Goal: Information Seeking & Learning: Learn about a topic

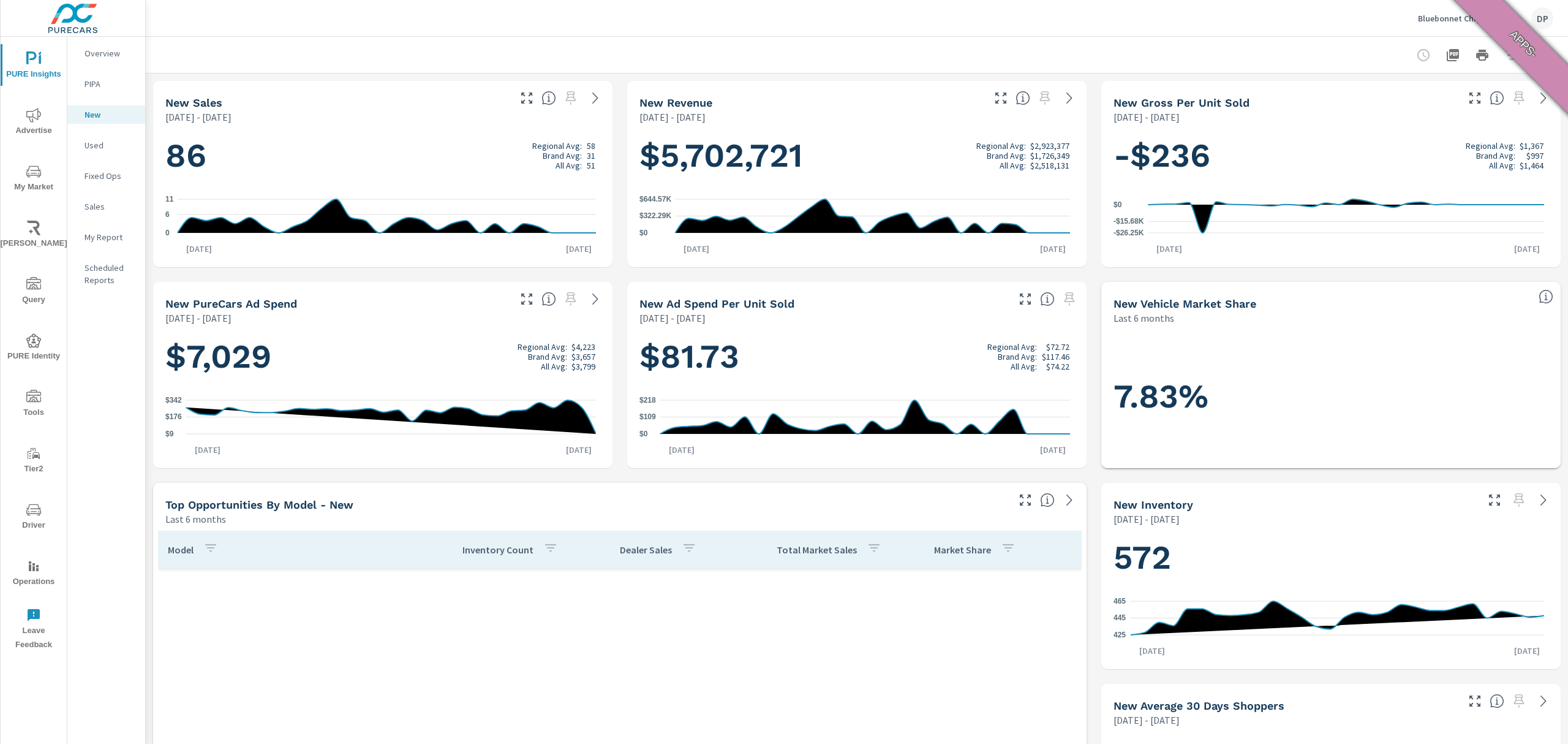
scroll to position [92, 0]
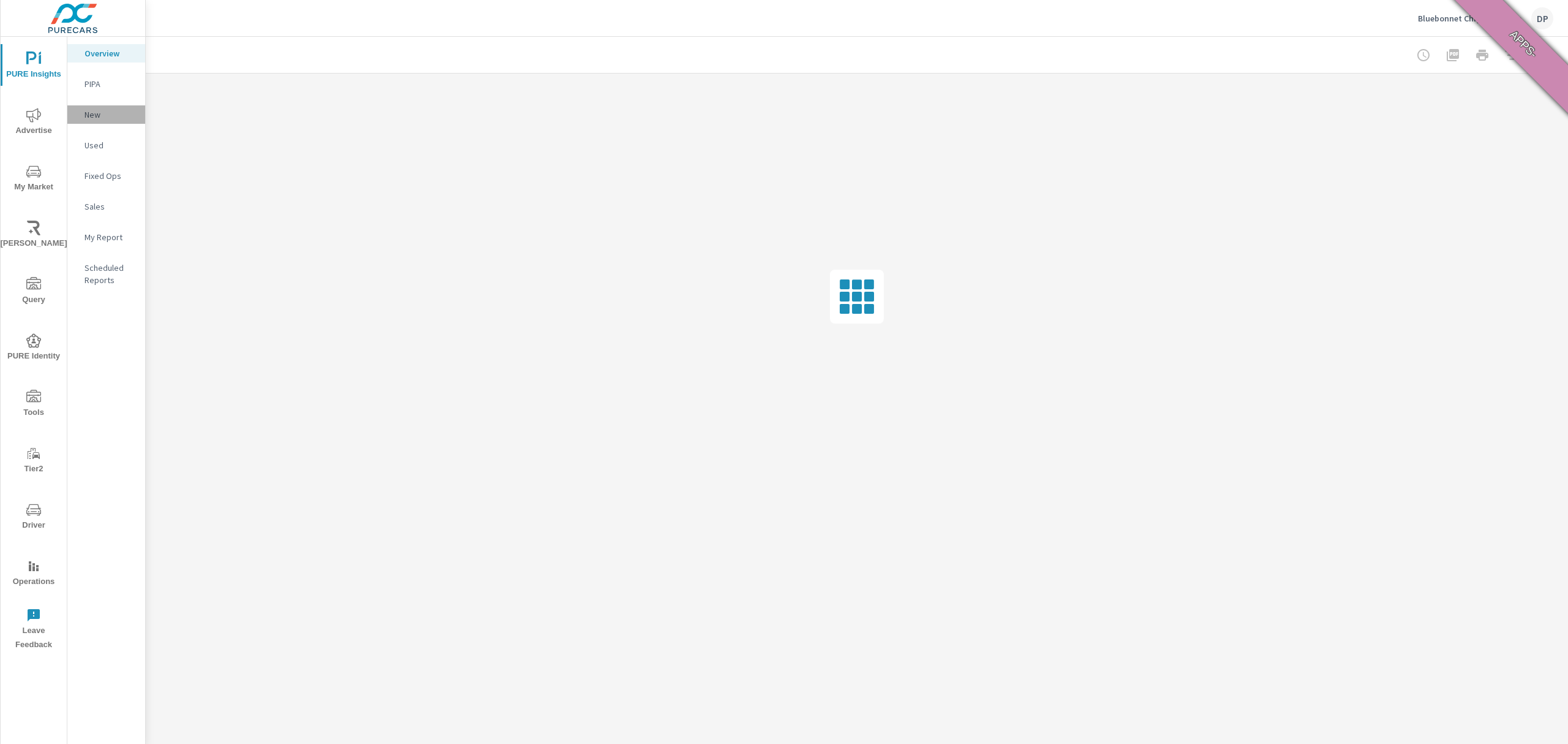
click at [101, 109] on p "New" at bounding box center [110, 115] width 51 height 13
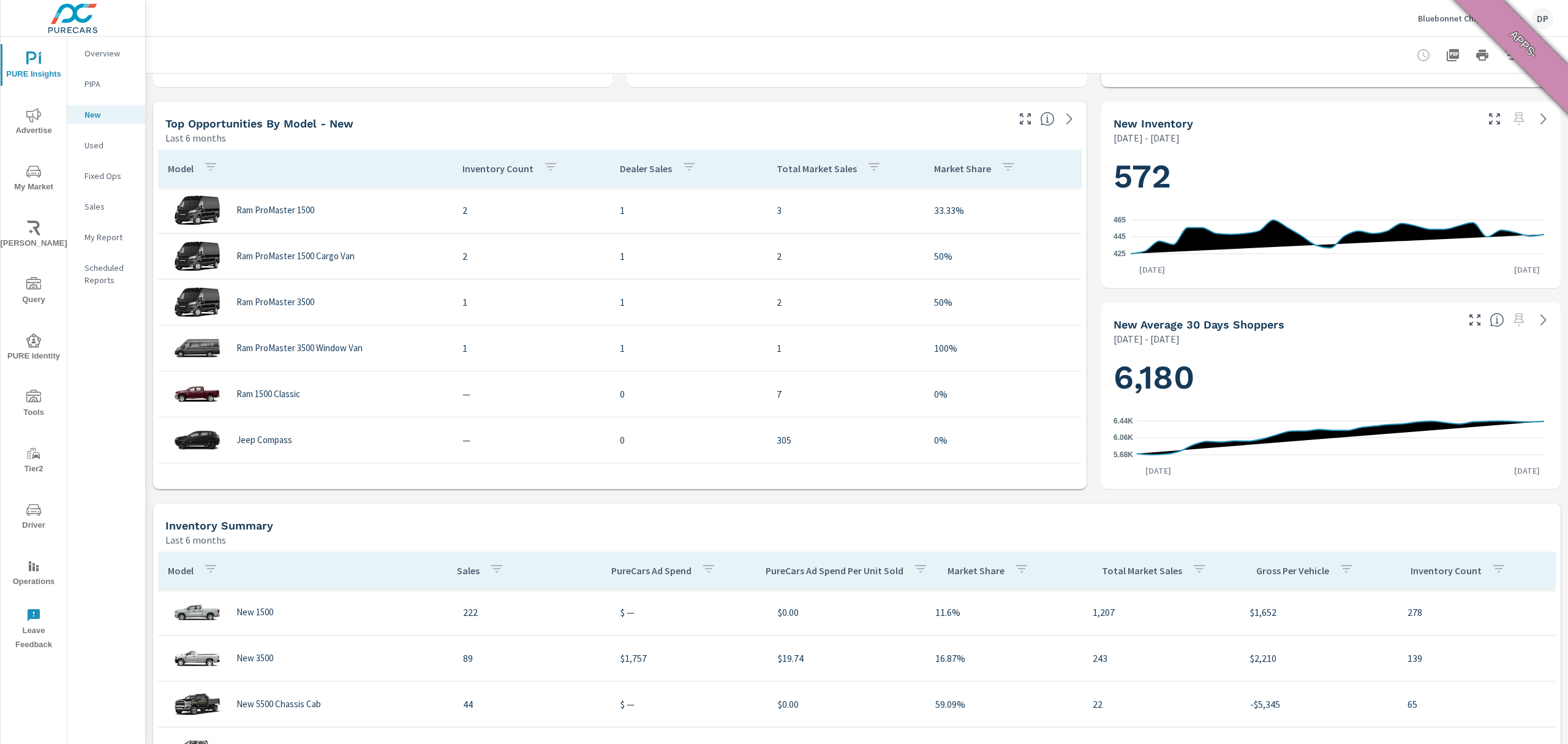
scroll to position [408, 0]
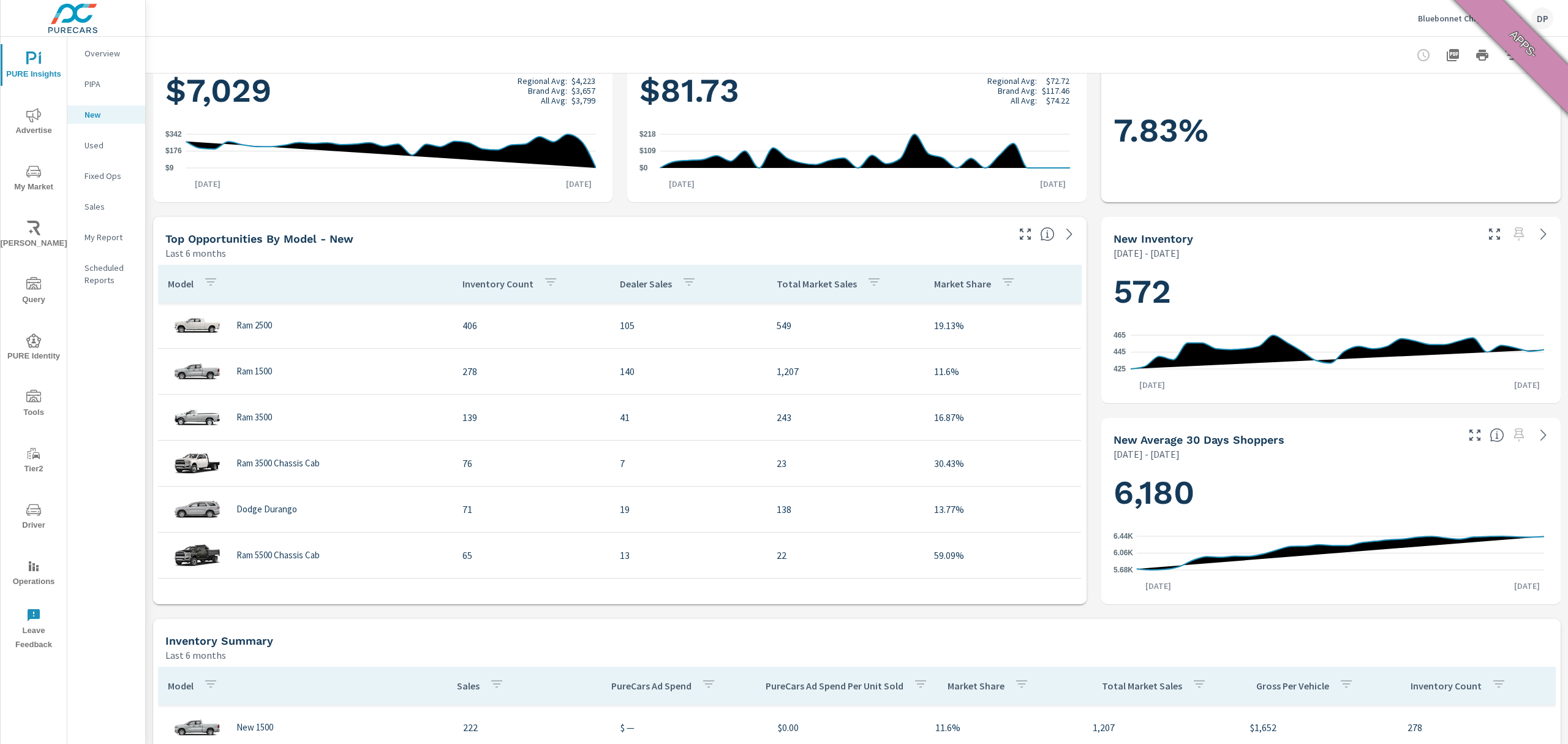
scroll to position [245, 0]
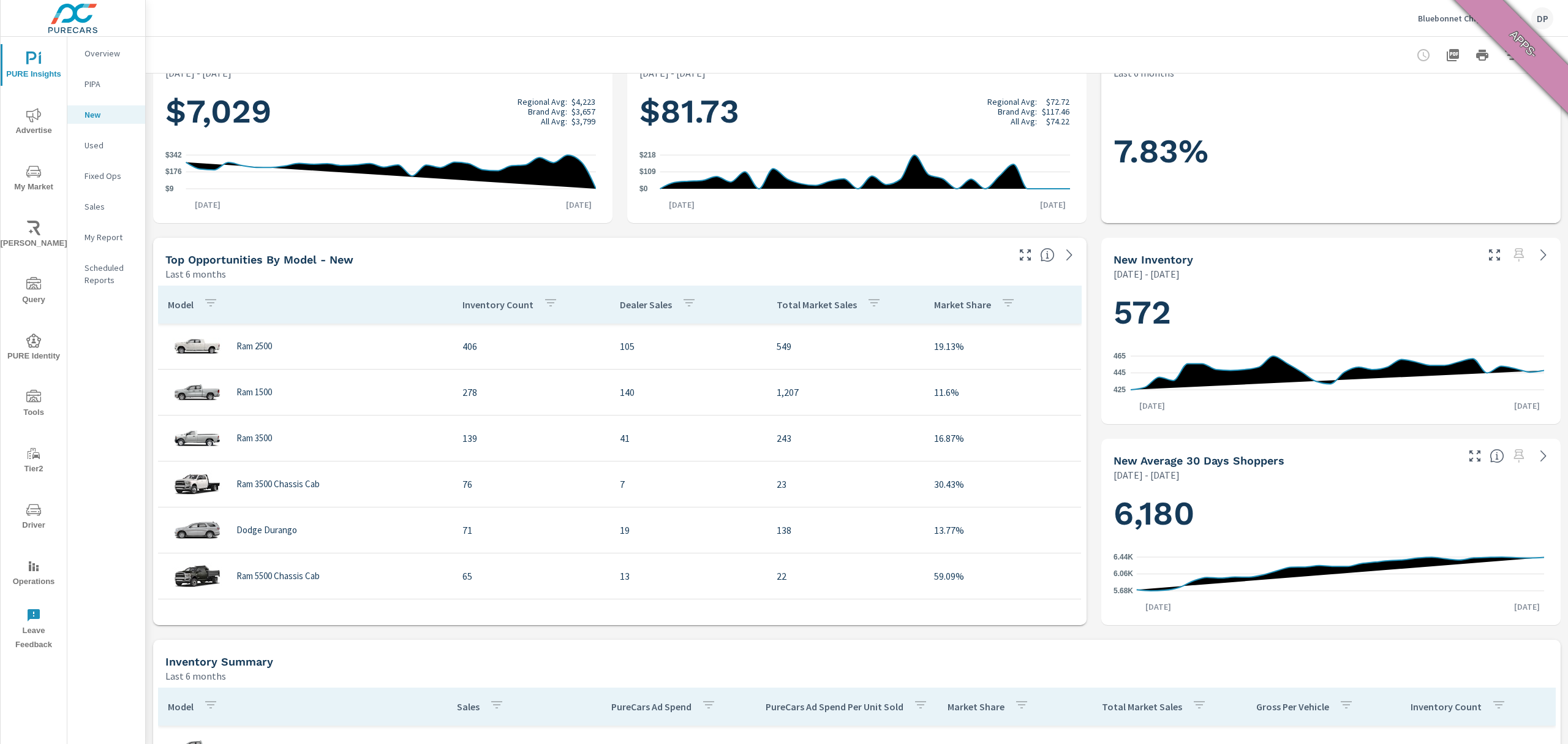
click at [620, 302] on p "Dealer Sales" at bounding box center [646, 305] width 52 height 13
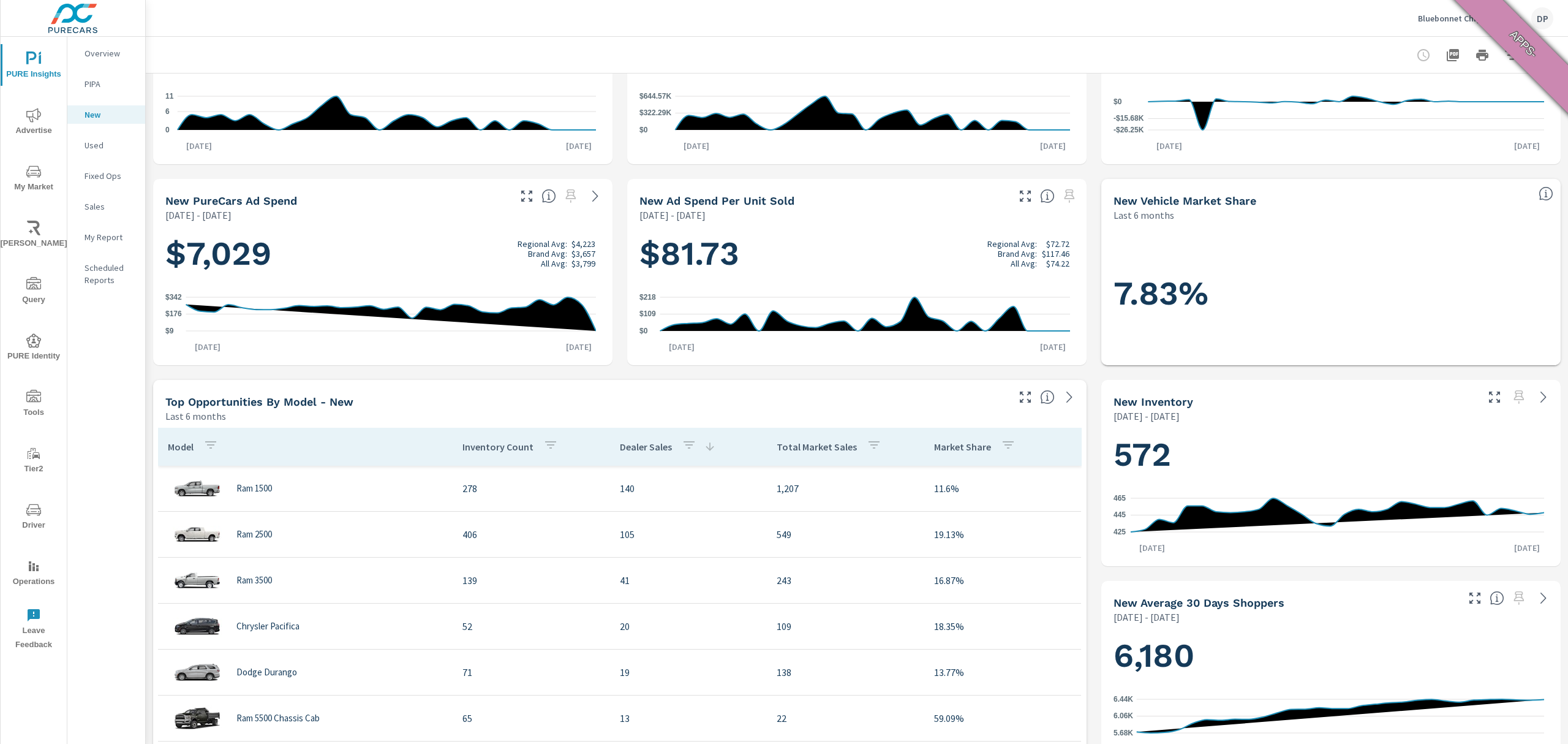
scroll to position [0, 0]
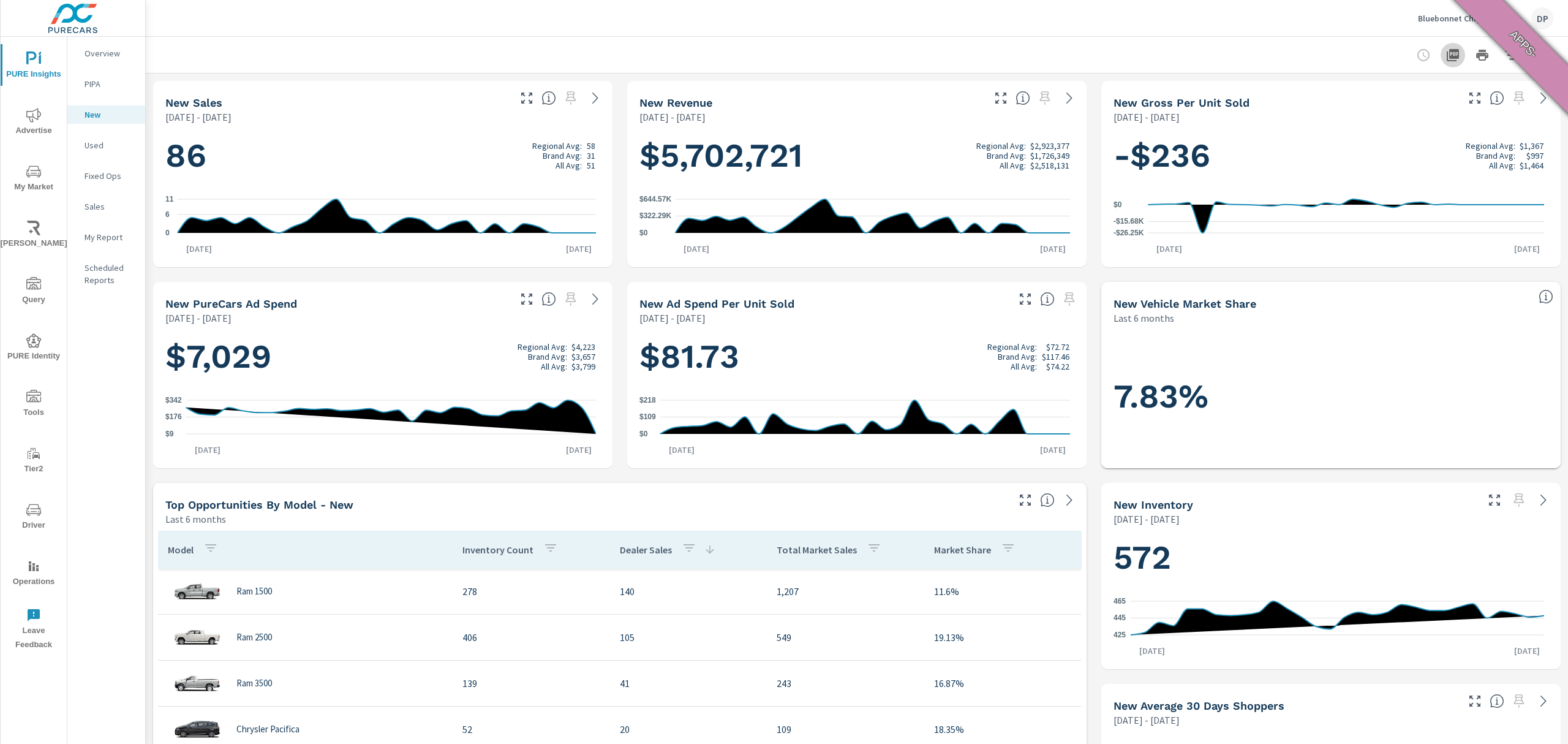
click at [1445, 52] on icon "button" at bounding box center [1452, 54] width 15 height 15
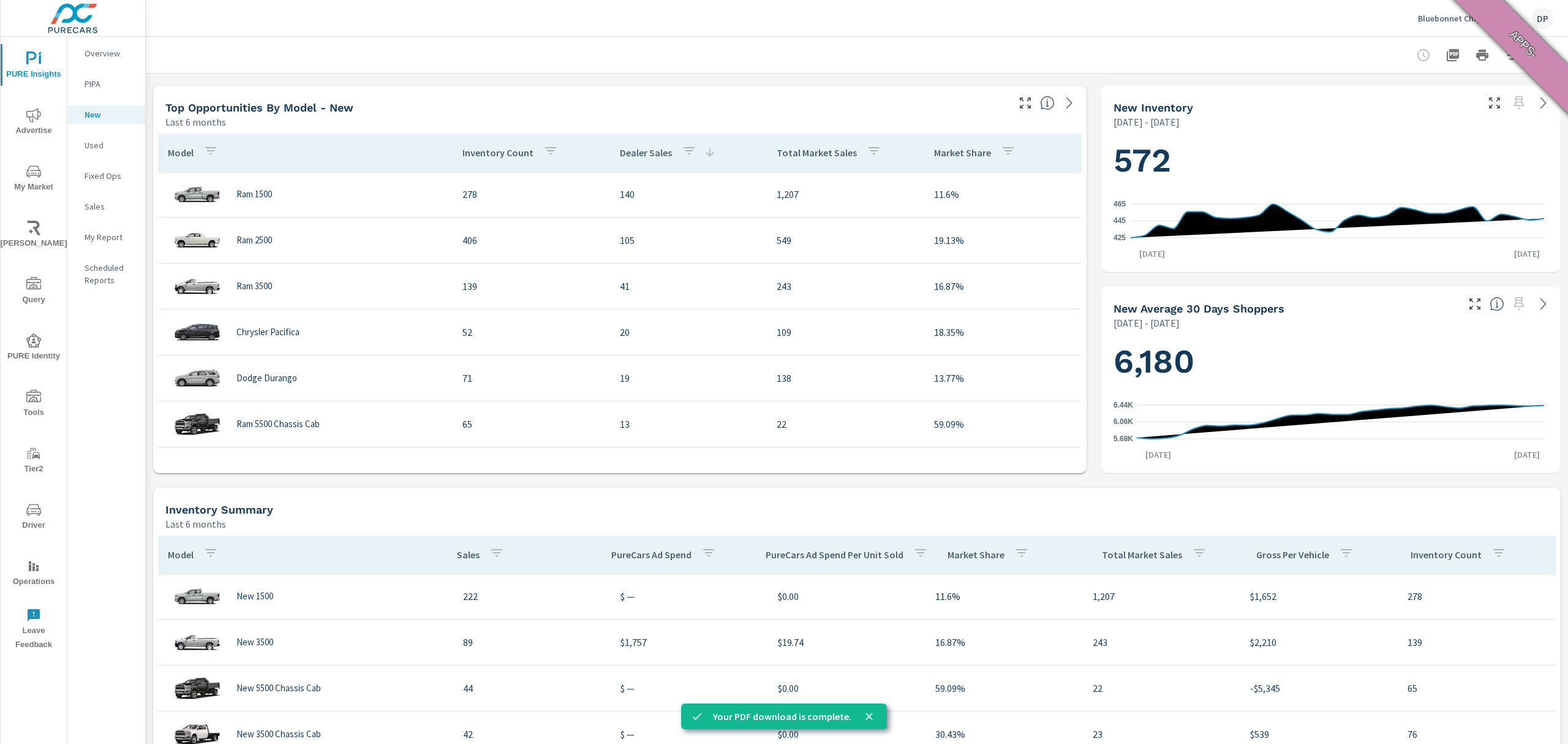
scroll to position [408, 0]
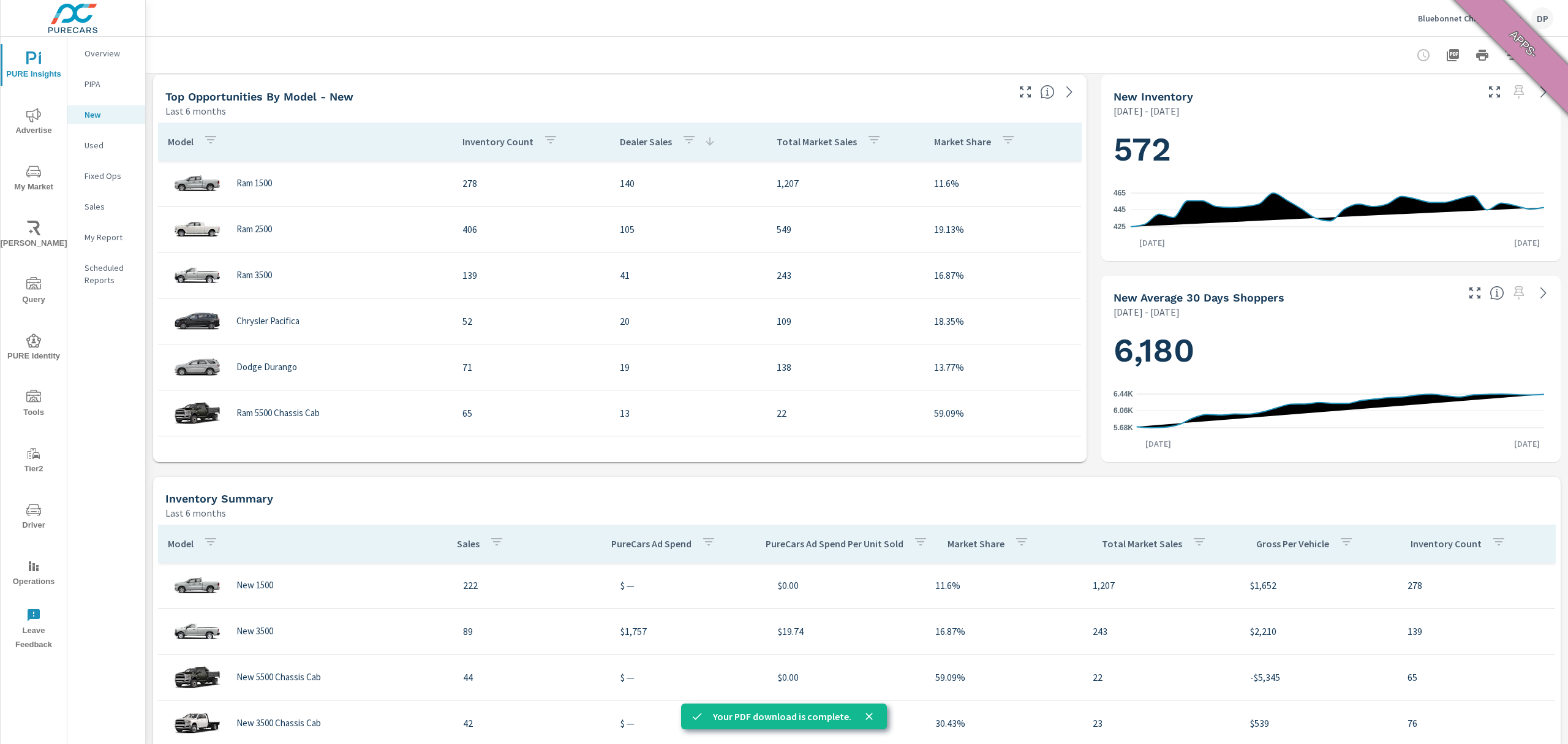
click at [543, 138] on icon "button" at bounding box center [550, 139] width 15 height 15
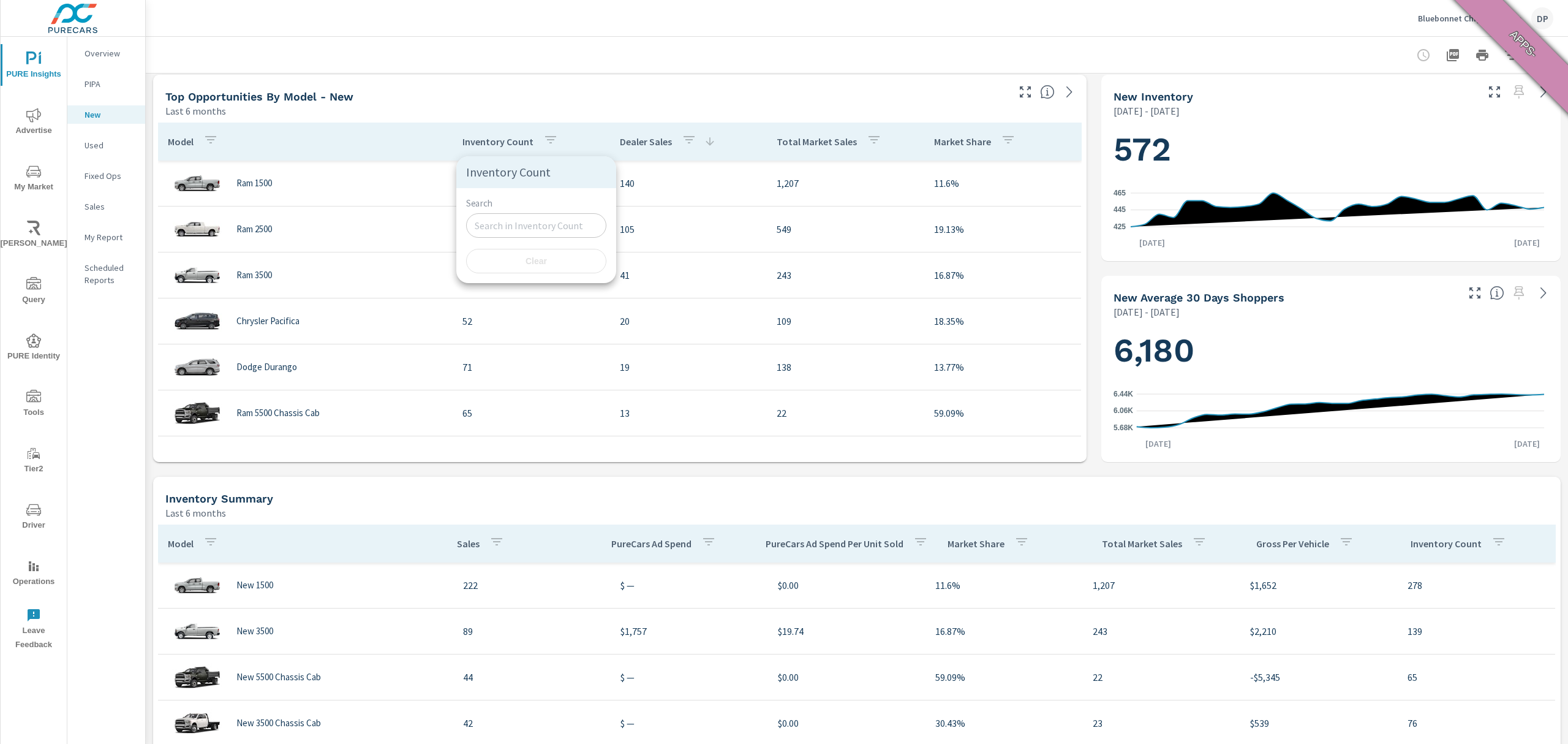
click at [545, 232] on input "Search" at bounding box center [536, 225] width 140 height 24
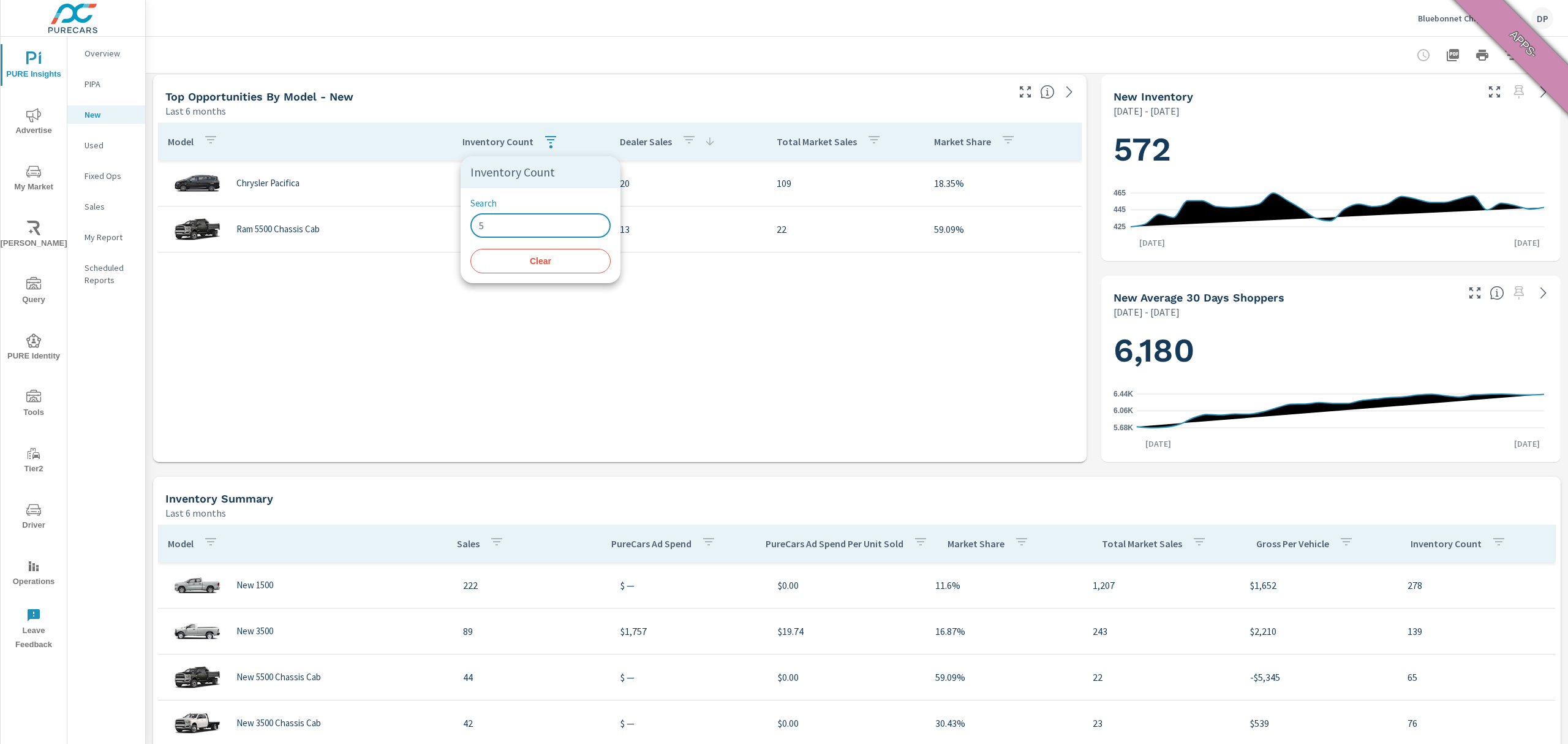
type input "5"
click at [732, 397] on div at bounding box center [784, 372] width 1568 height 744
click at [554, 137] on button "button" at bounding box center [550, 141] width 24 height 28
click at [554, 254] on button "Clear" at bounding box center [540, 261] width 140 height 24
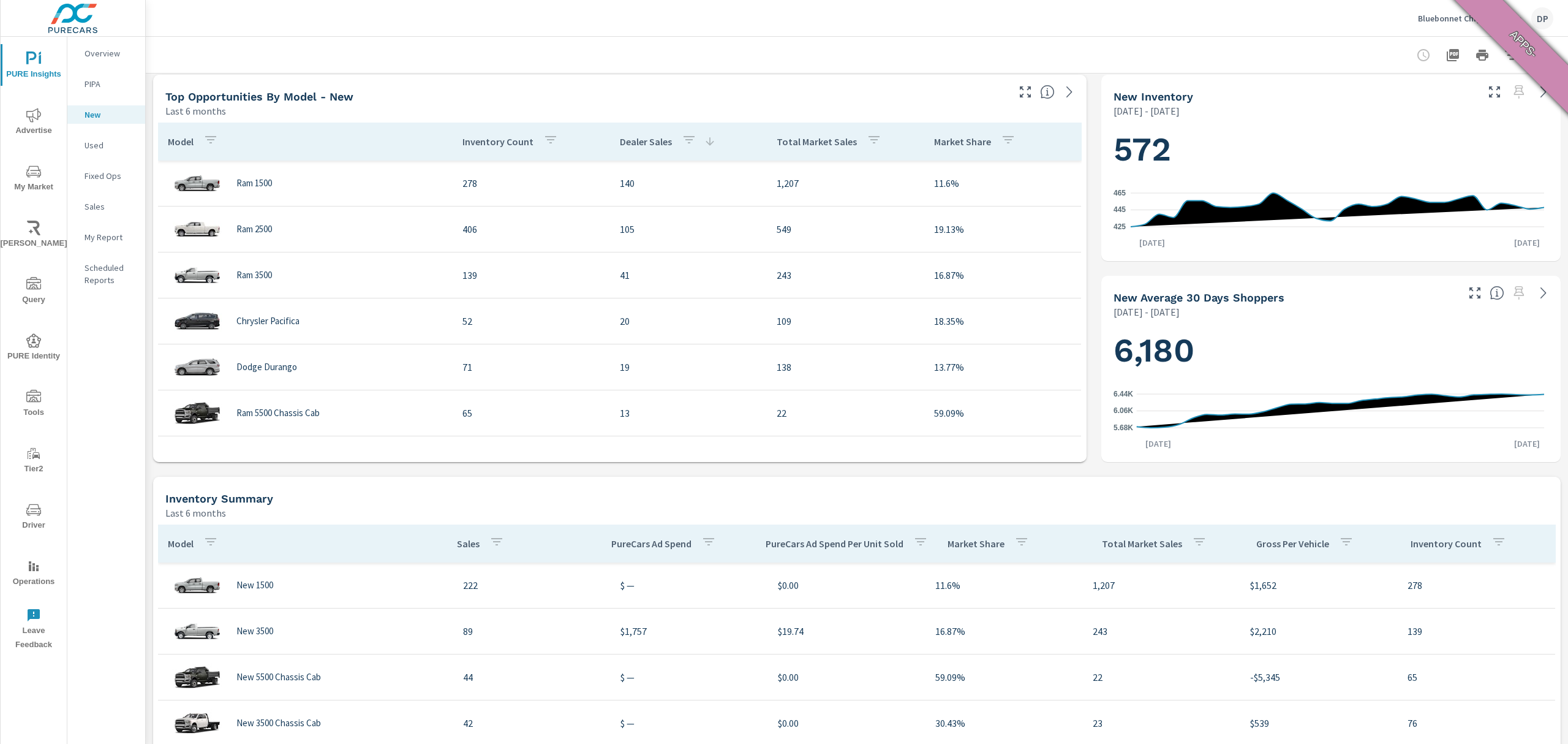
click at [745, 354] on div "Inventory Count Search ​ Clear" at bounding box center [784, 372] width 1568 height 744
click at [650, 145] on p "Dealer Sales" at bounding box center [646, 142] width 52 height 13
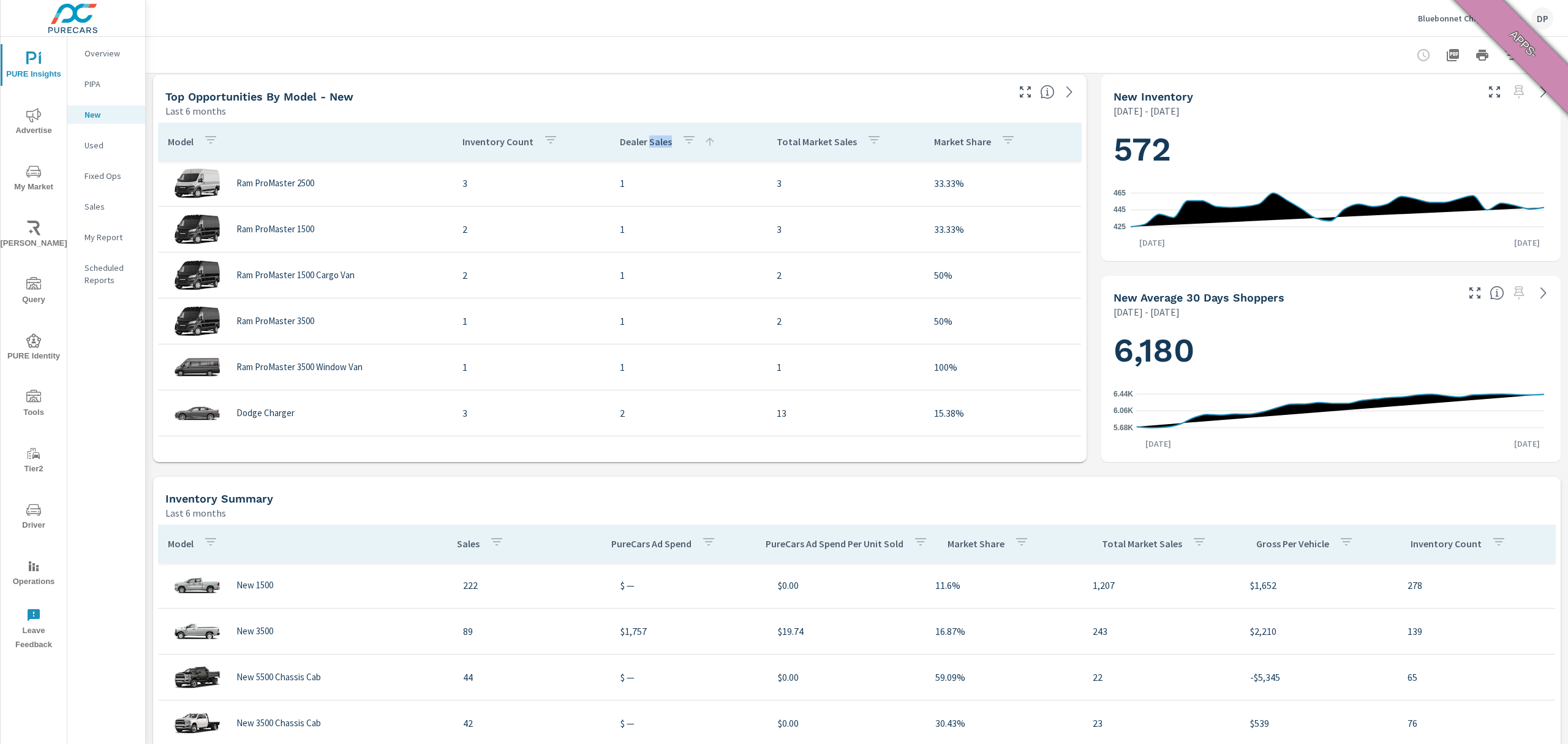
click at [650, 145] on p "Dealer Sales" at bounding box center [646, 142] width 52 height 13
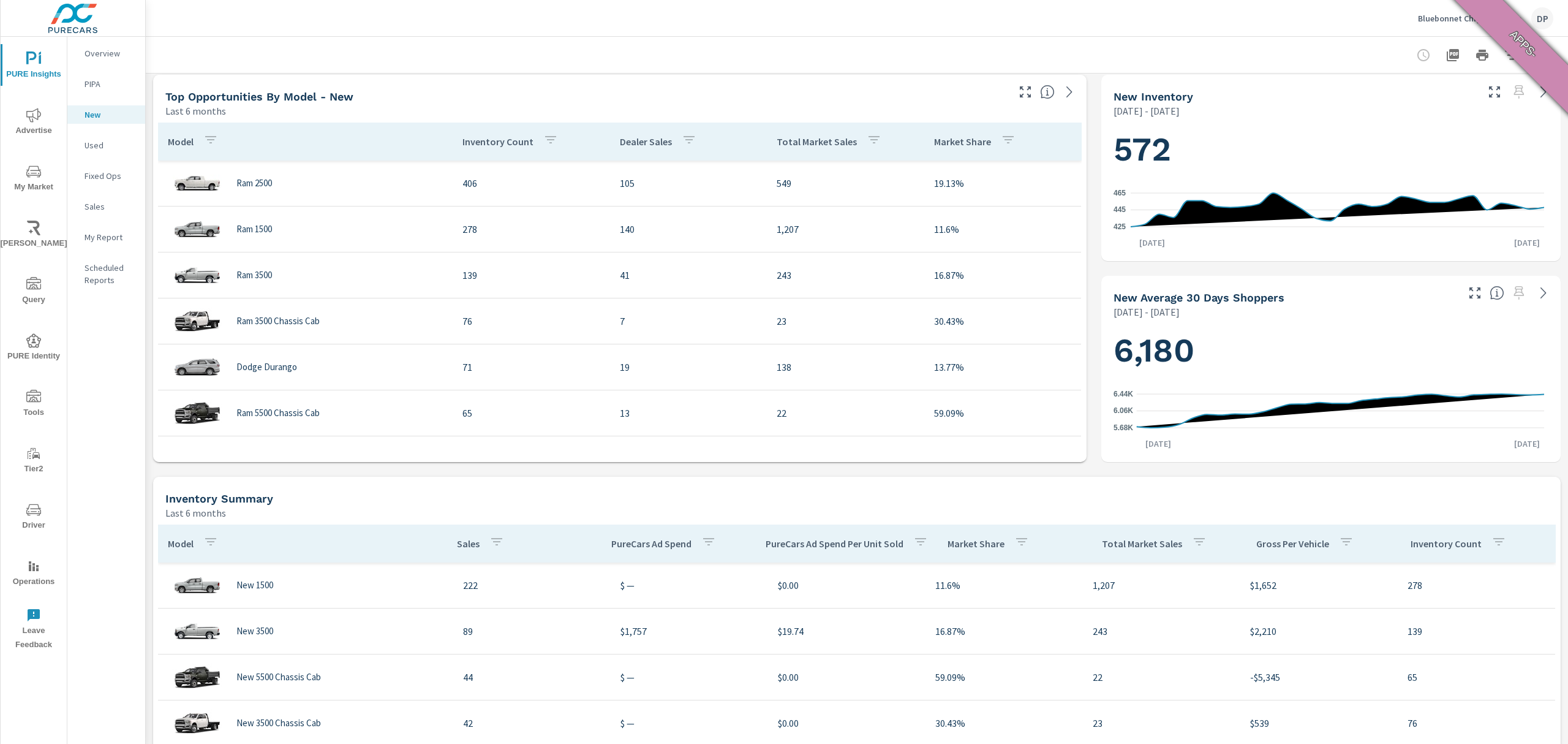
click at [776, 133] on div "Total Market Sales" at bounding box center [831, 141] width 110 height 28
click at [471, 133] on div "Inventory Count" at bounding box center [512, 141] width 101 height 28
click at [481, 145] on p "Inventory Count" at bounding box center [498, 142] width 71 height 13
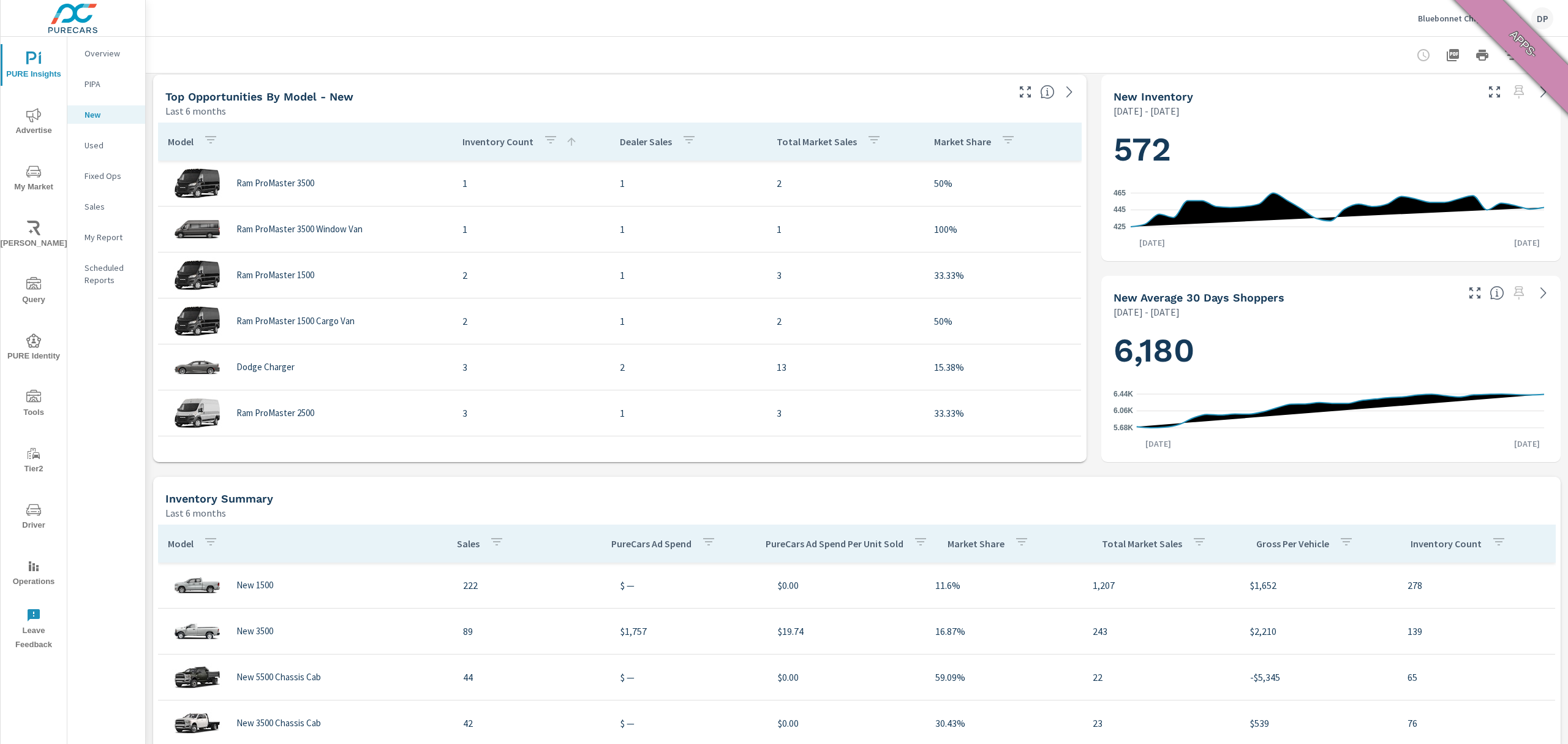
click at [481, 145] on p "Inventory Count" at bounding box center [498, 142] width 71 height 13
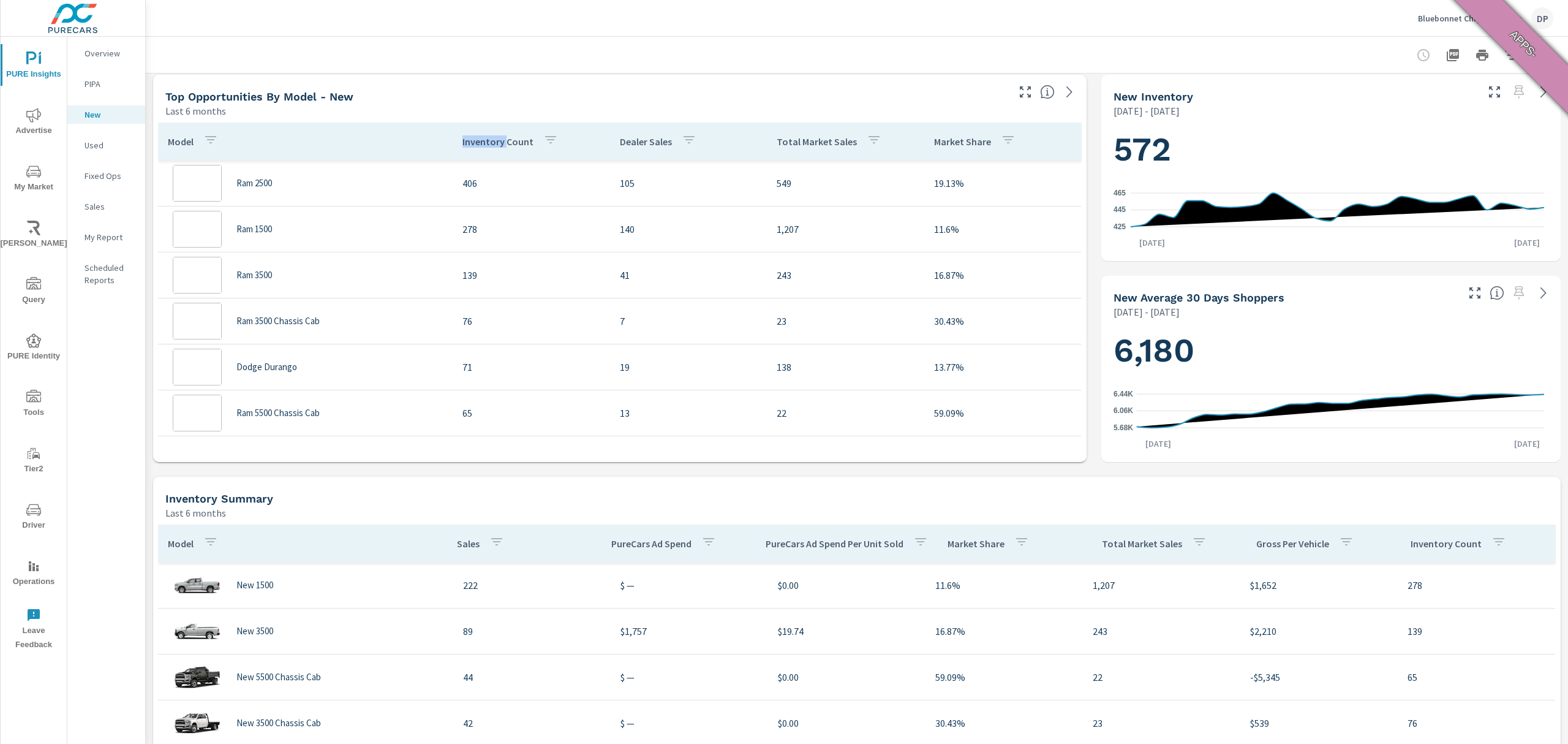
click at [481, 145] on p "Inventory Count" at bounding box center [498, 142] width 71 height 13
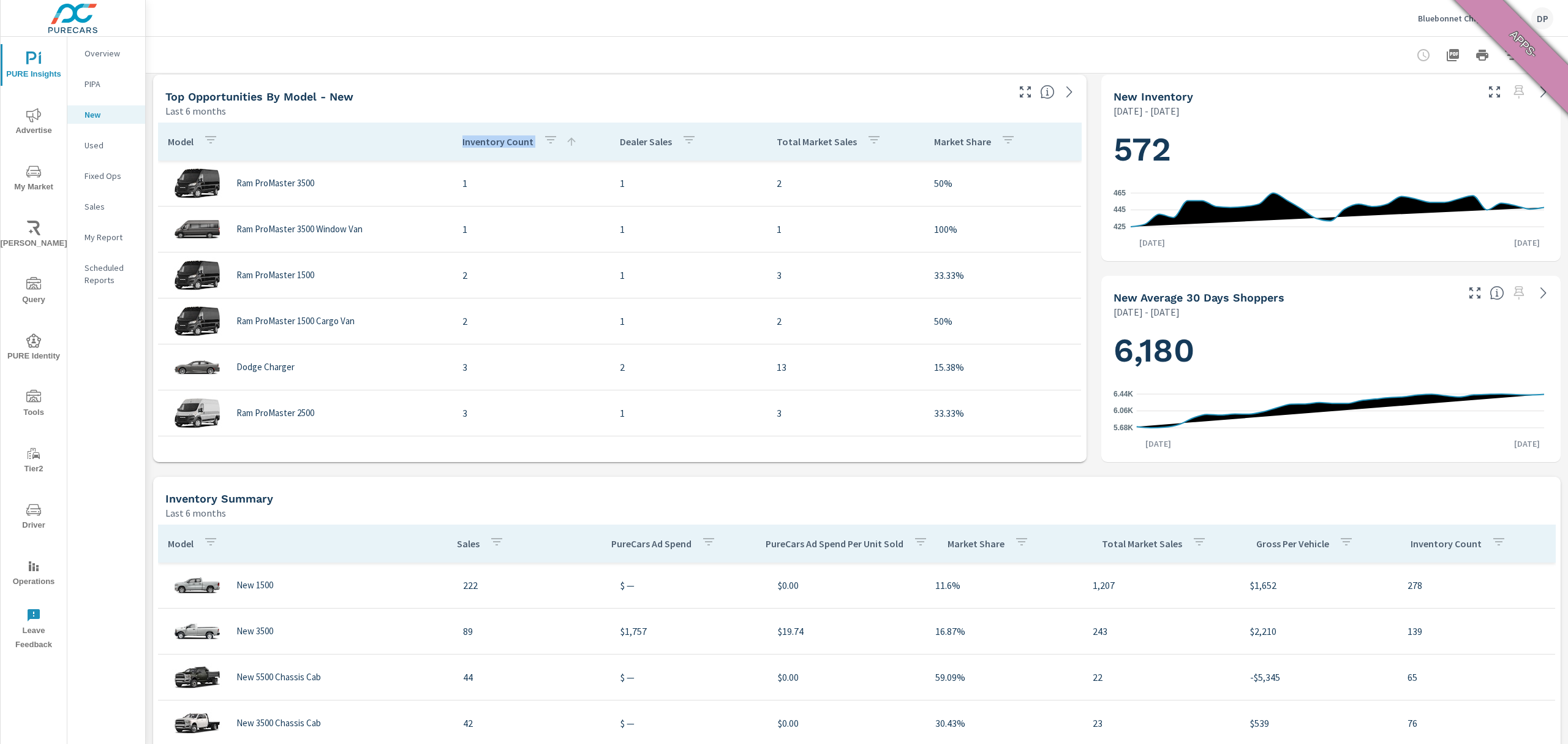
click at [481, 145] on p "Inventory Count" at bounding box center [498, 142] width 71 height 13
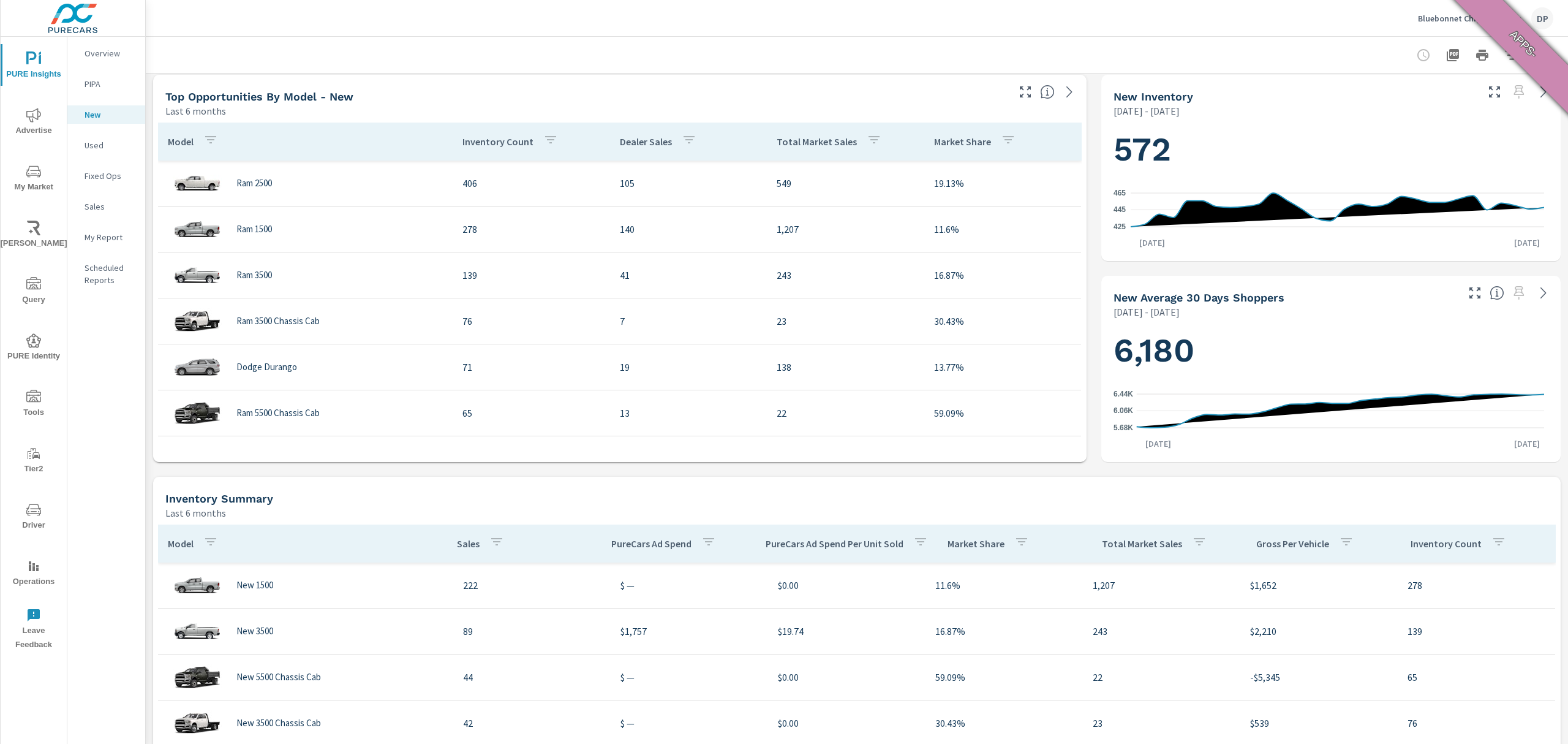
click at [192, 138] on p "Model" at bounding box center [180, 142] width 26 height 13
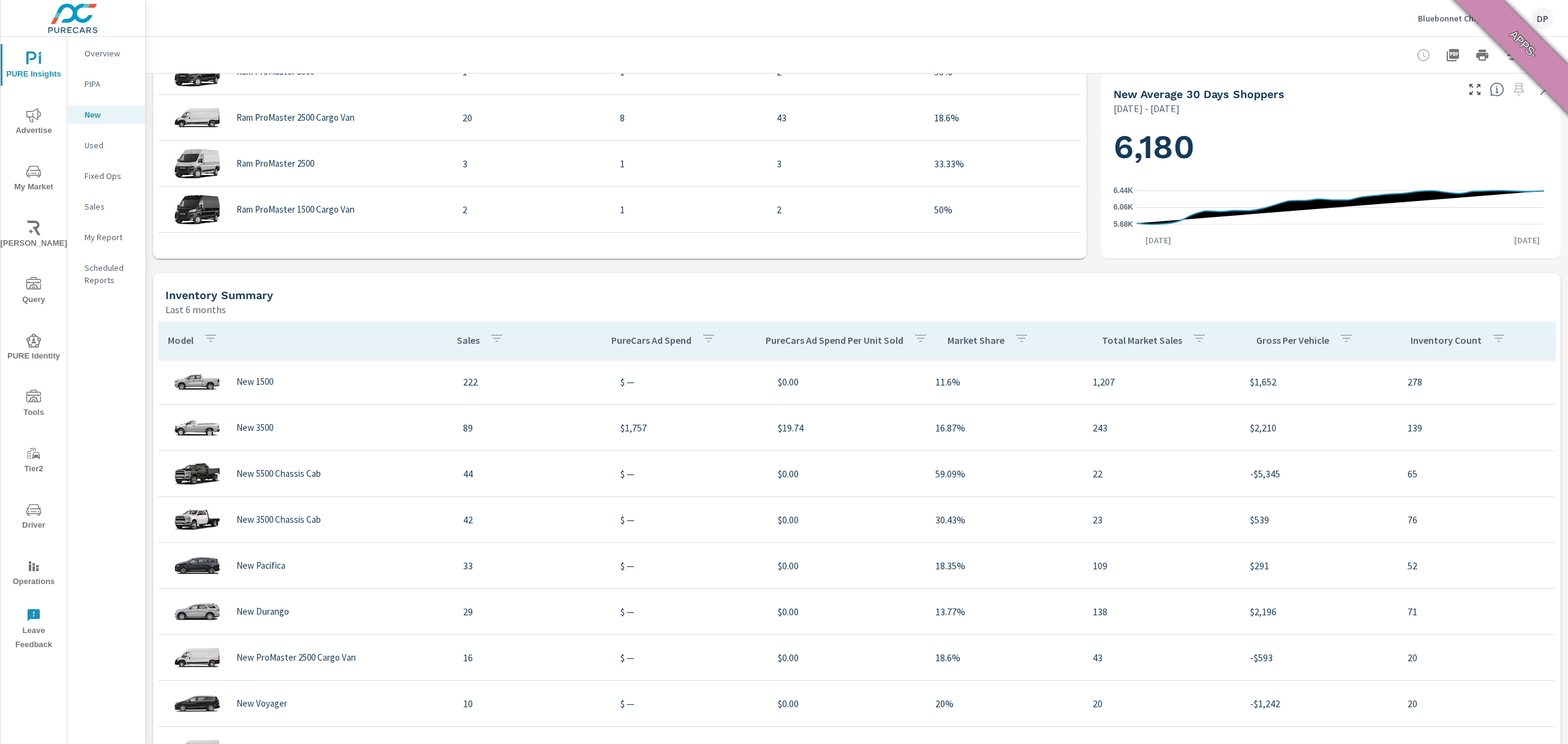
scroll to position [736, 0]
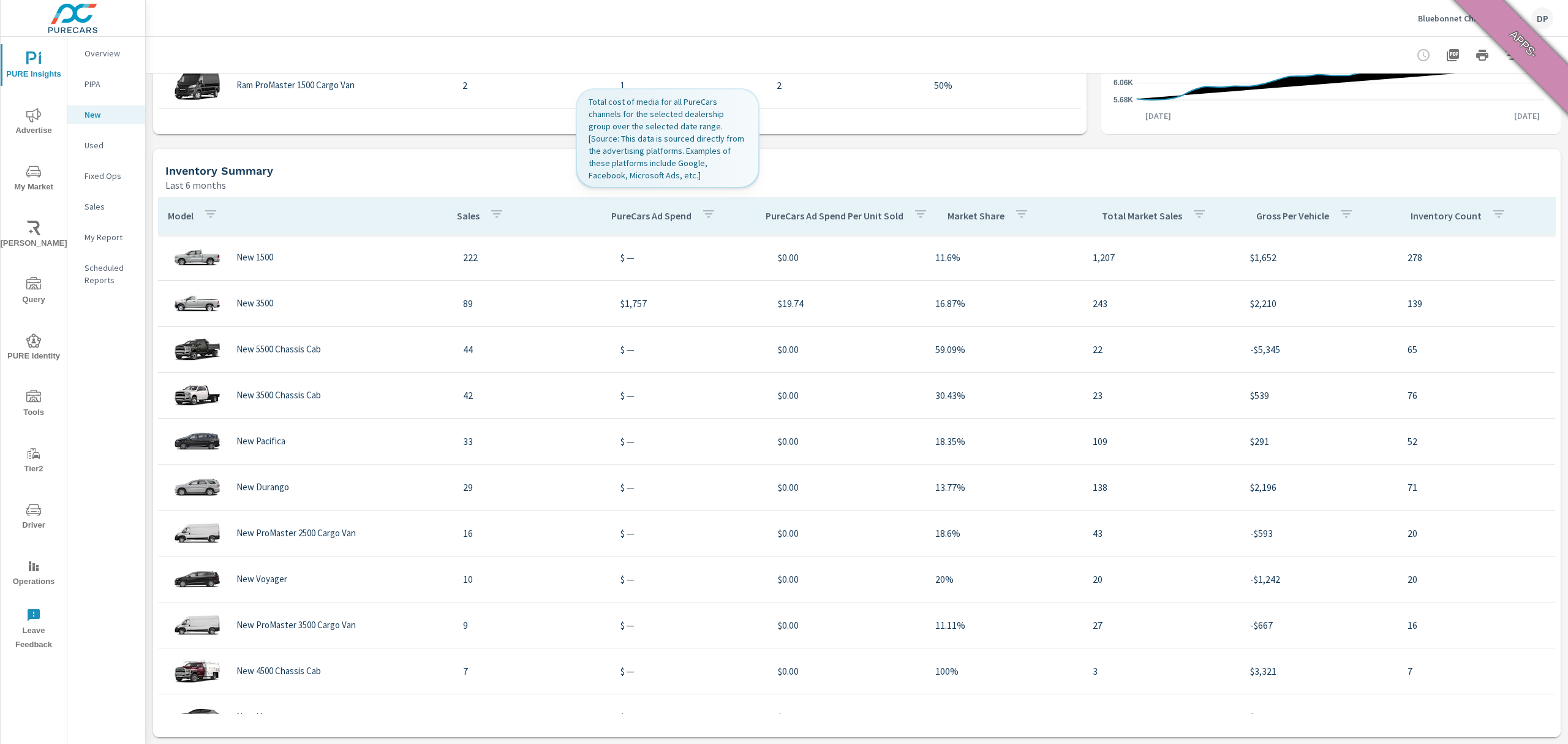
click at [636, 221] on p "PureCars Ad Spend" at bounding box center [651, 216] width 80 height 13
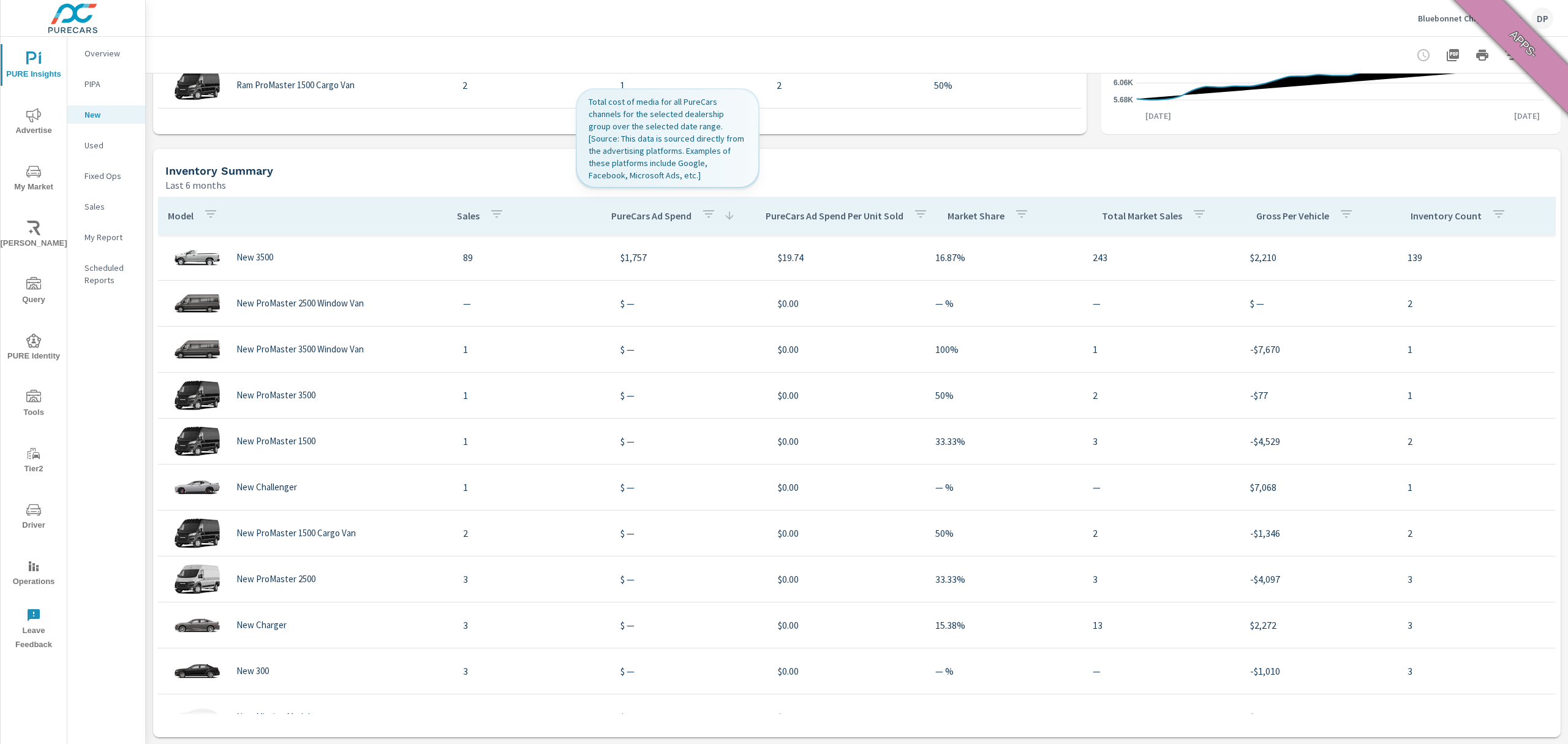
click at [636, 221] on p "PureCars Ad Spend" at bounding box center [651, 216] width 80 height 13
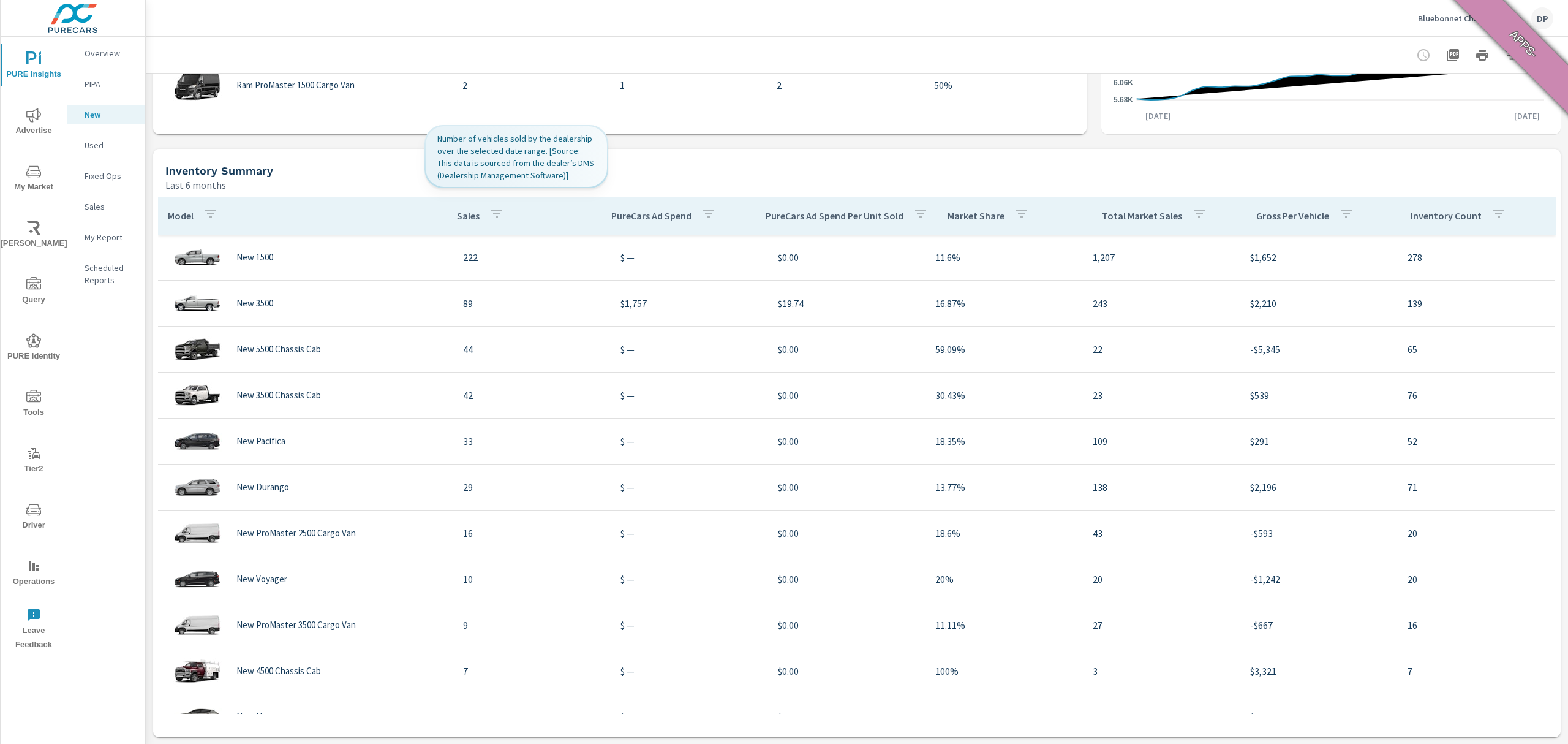
click at [447, 223] on th "Sales" at bounding box center [524, 216] width 154 height 38
click at [457, 217] on p "Sales" at bounding box center [468, 216] width 22 height 13
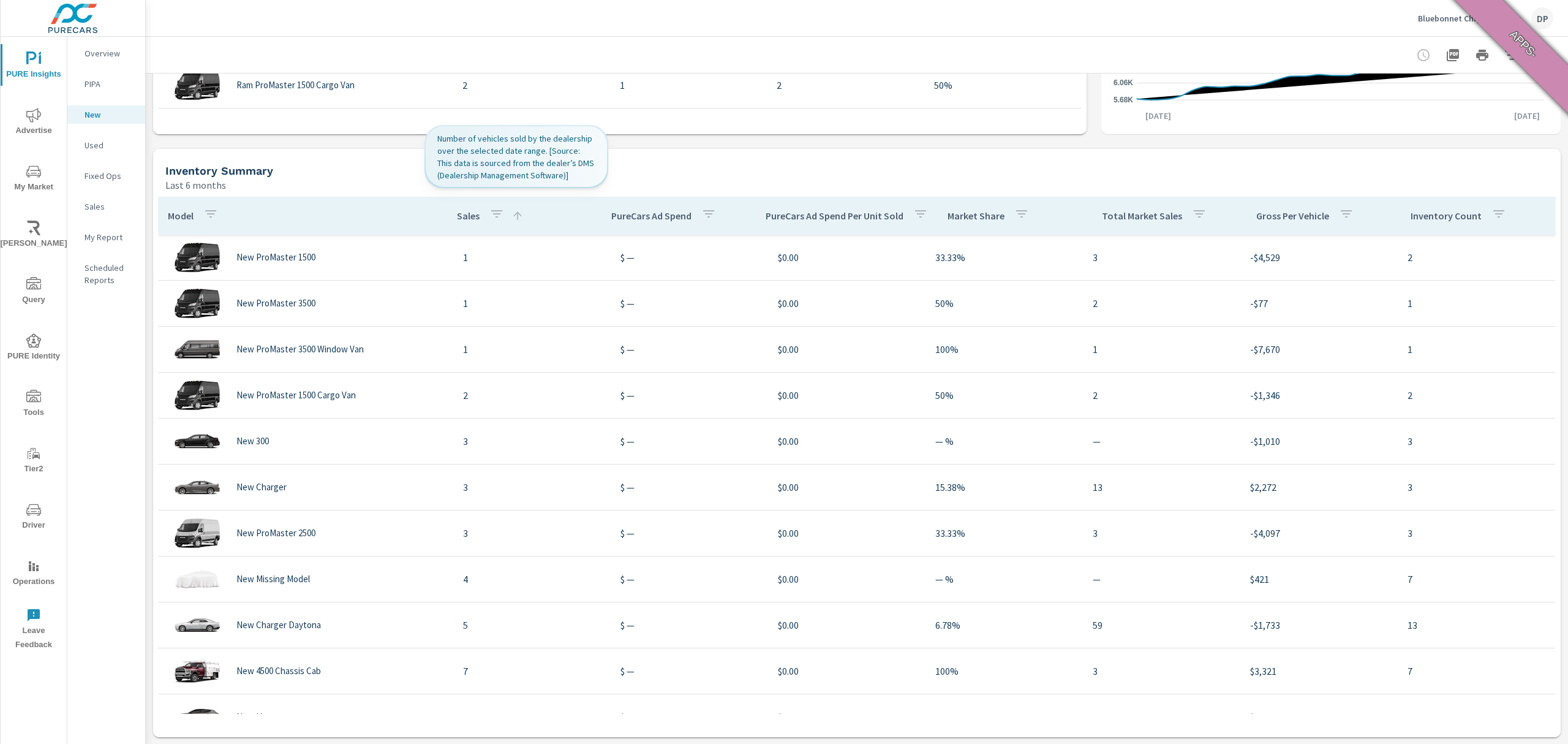
click at [457, 217] on p "Sales" at bounding box center [468, 216] width 22 height 13
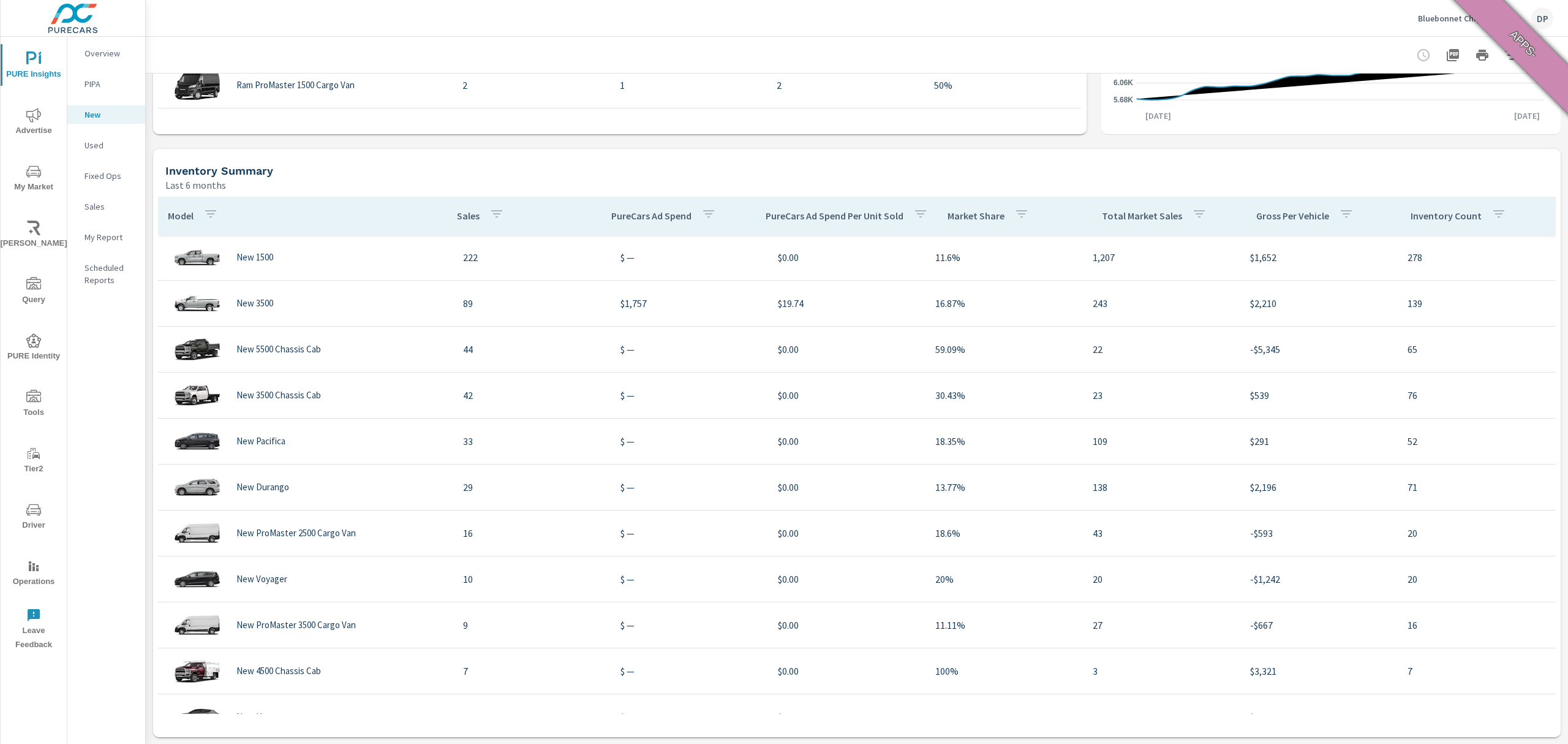
click at [175, 216] on p "Model" at bounding box center [180, 216] width 26 height 13
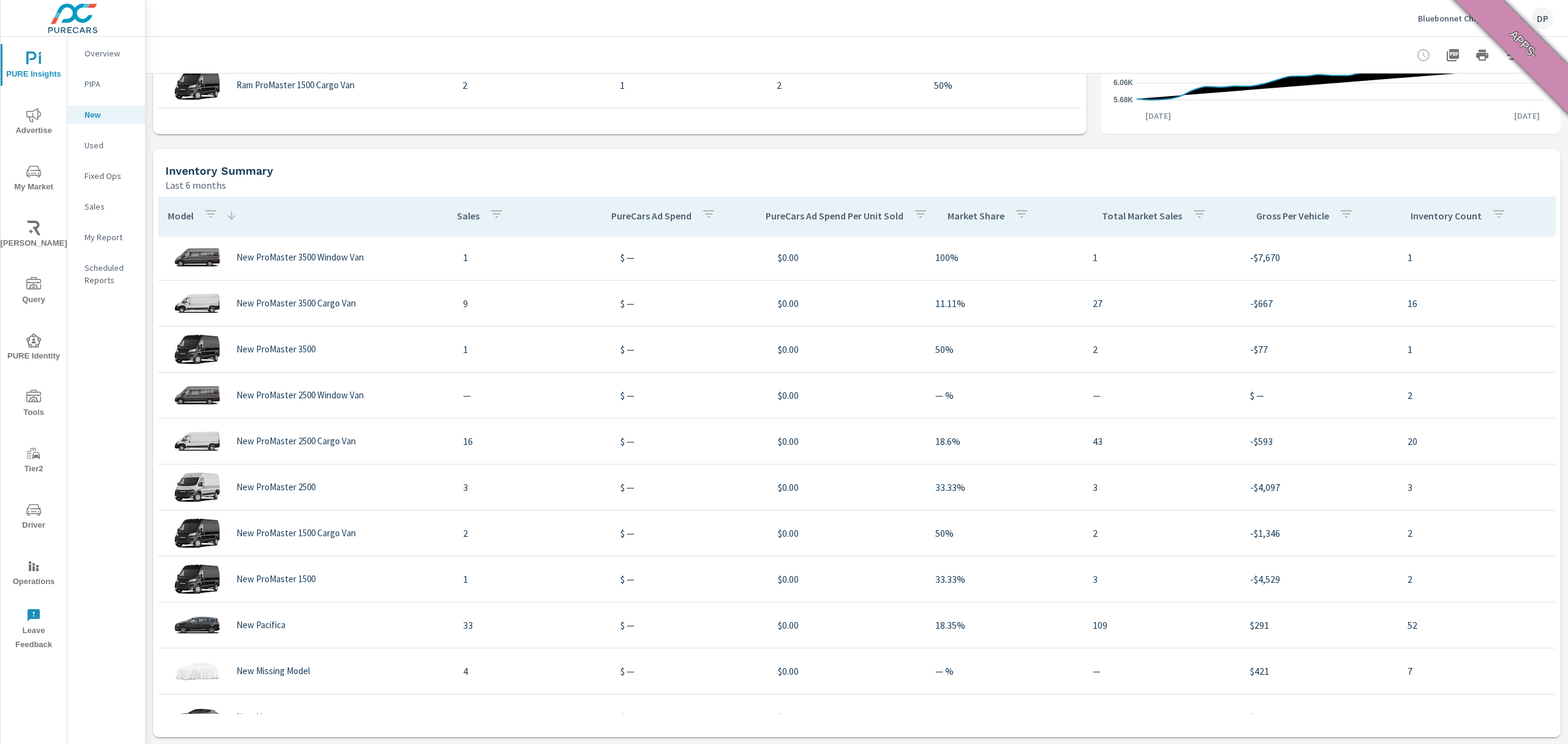
click at [175, 216] on p "Model" at bounding box center [180, 216] width 26 height 13
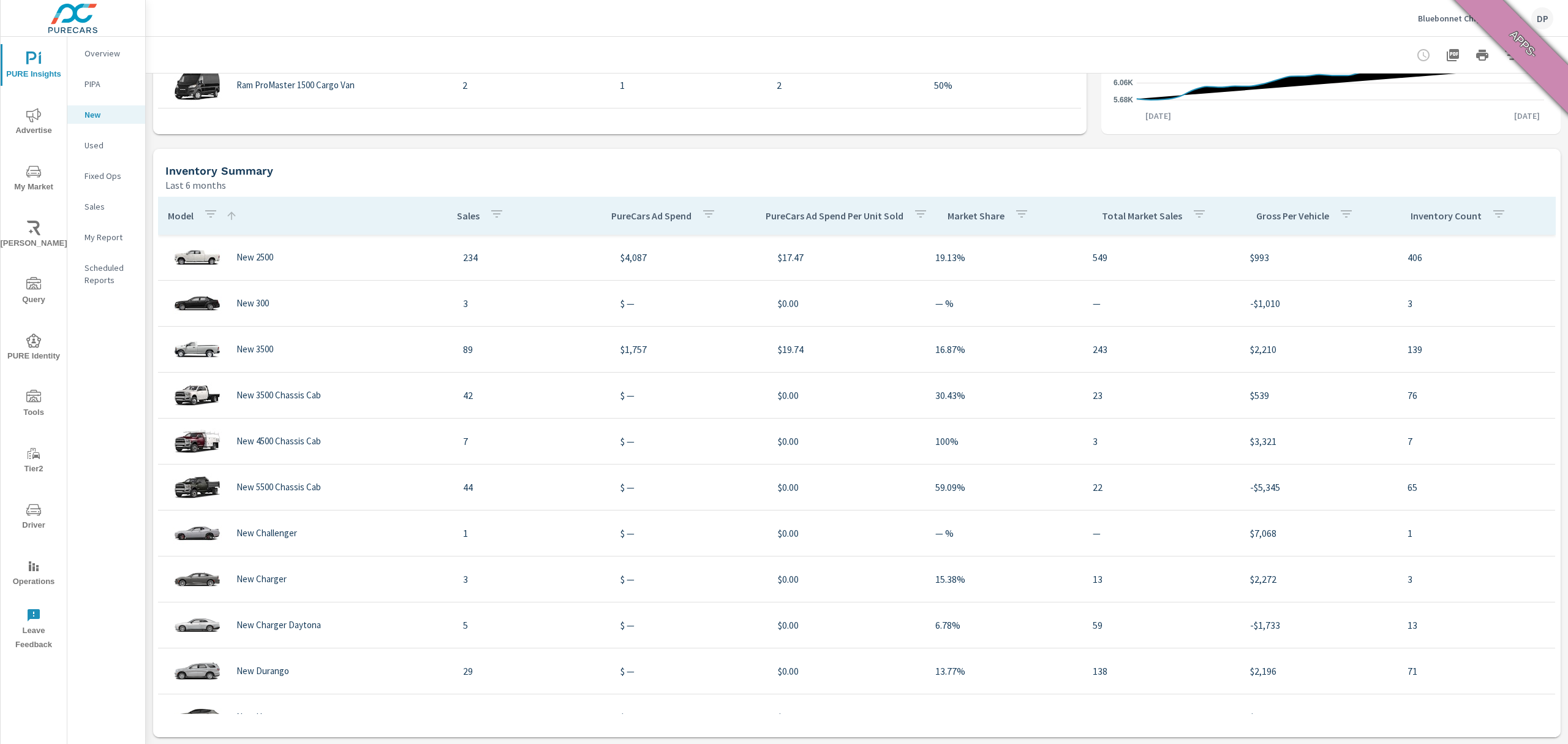
scroll to position [41, 0]
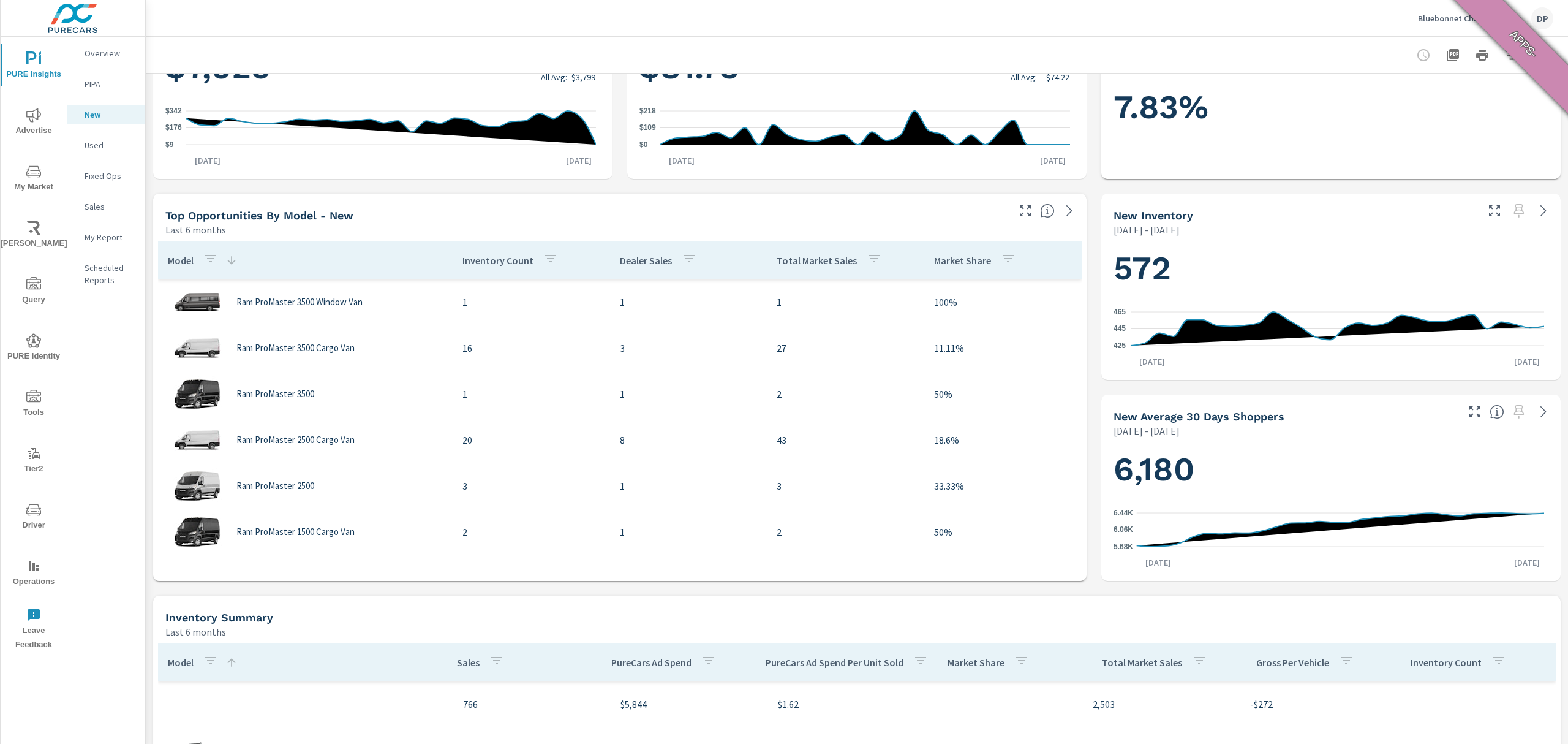
scroll to position [82, 0]
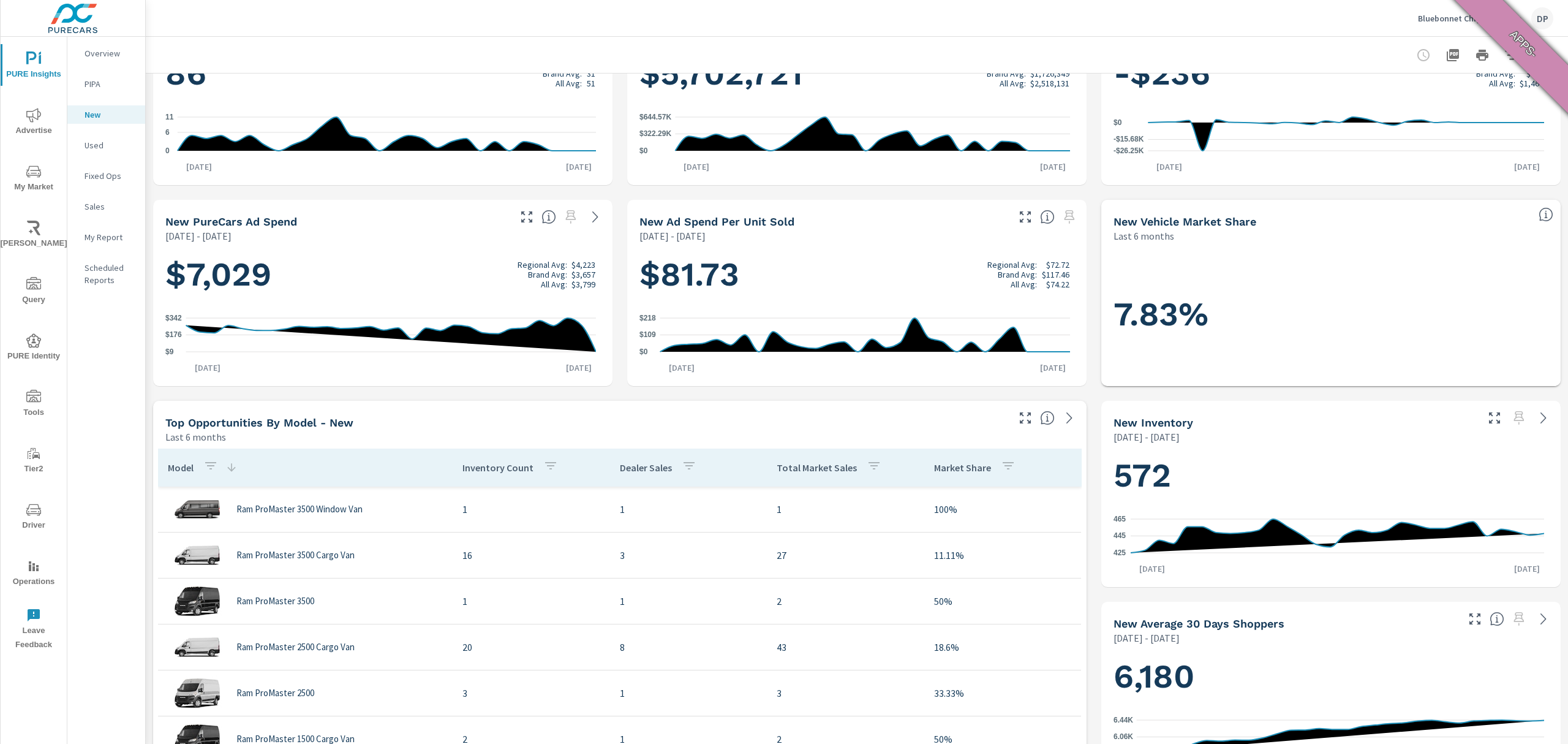
click at [115, 143] on p "Used" at bounding box center [110, 145] width 51 height 13
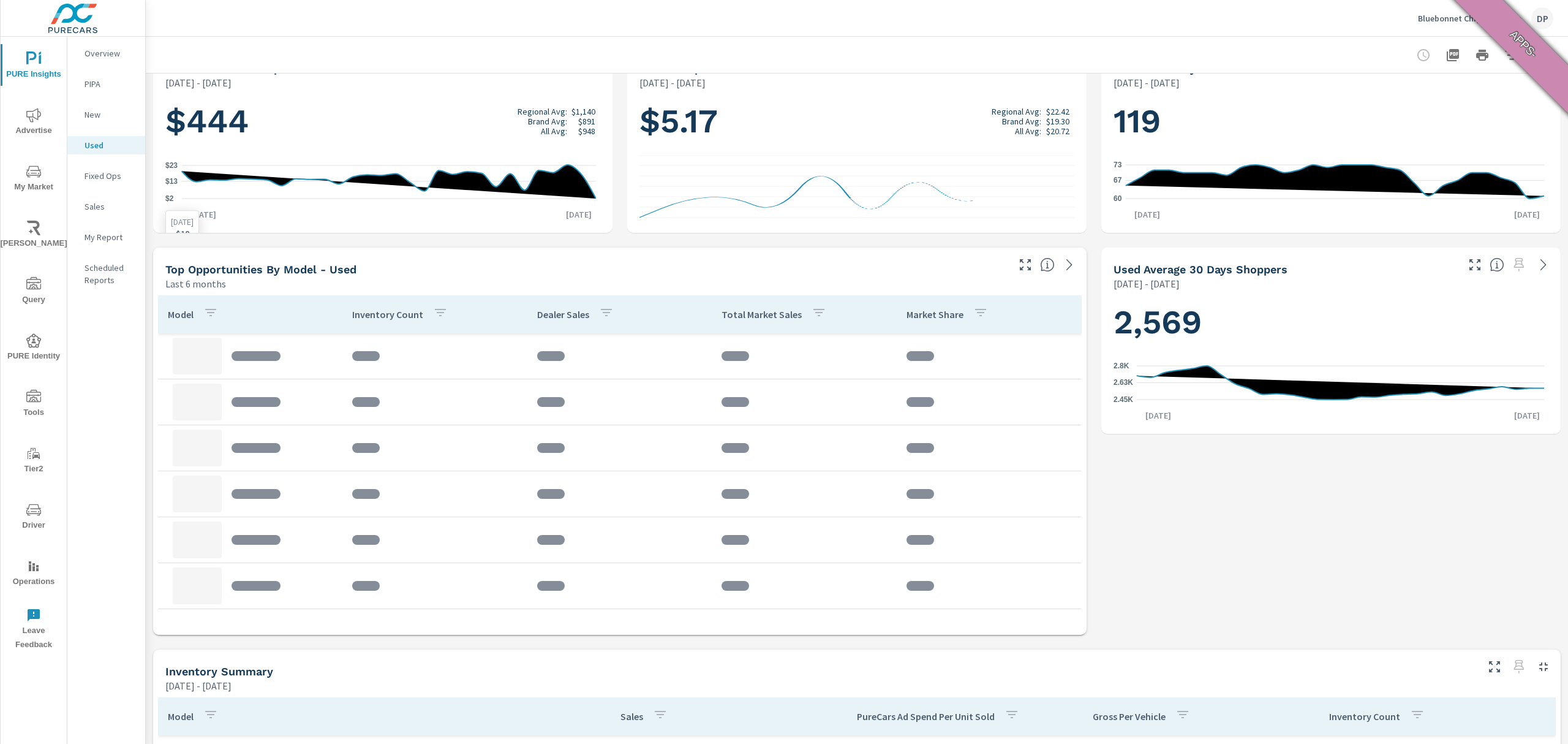
scroll to position [245, 0]
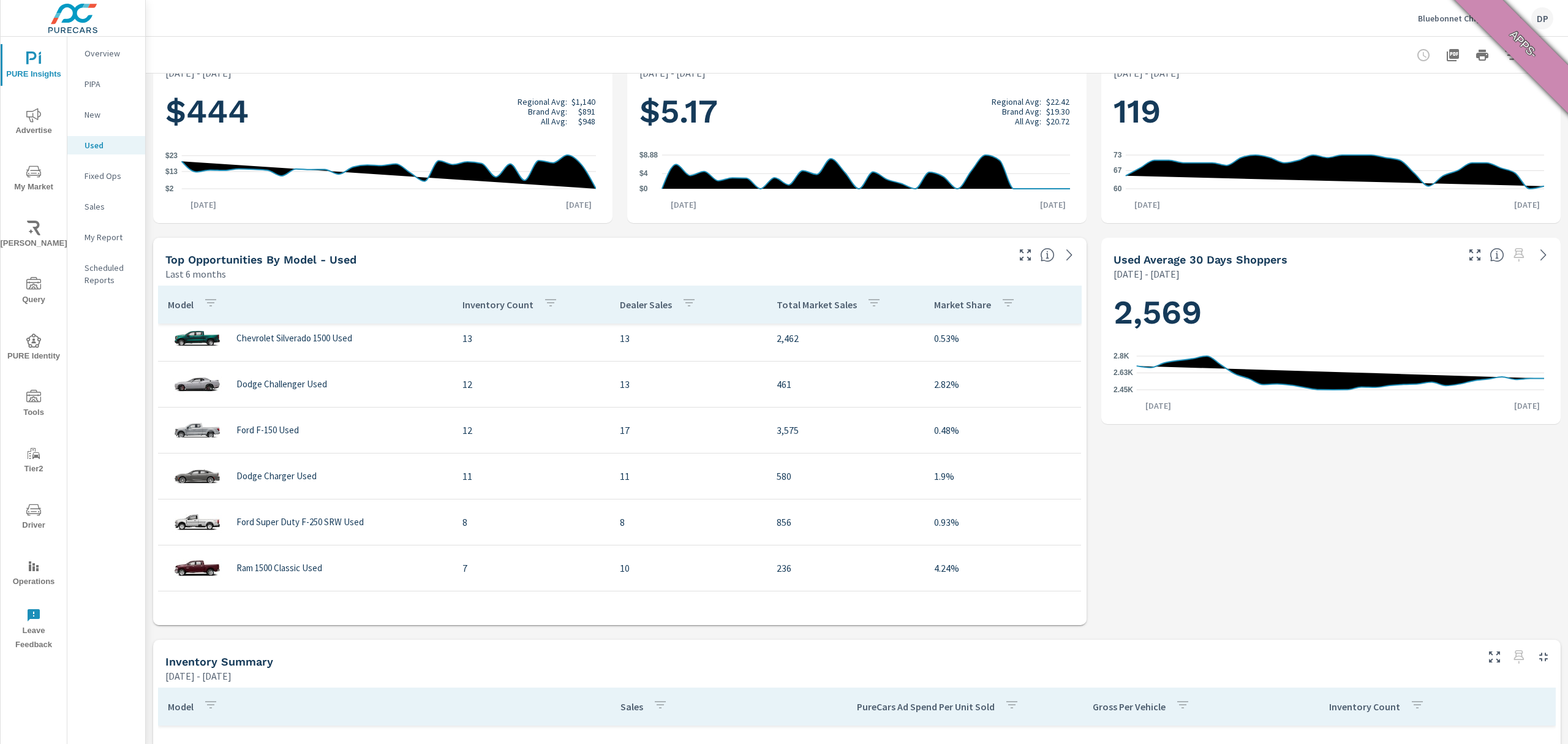
scroll to position [327, 0]
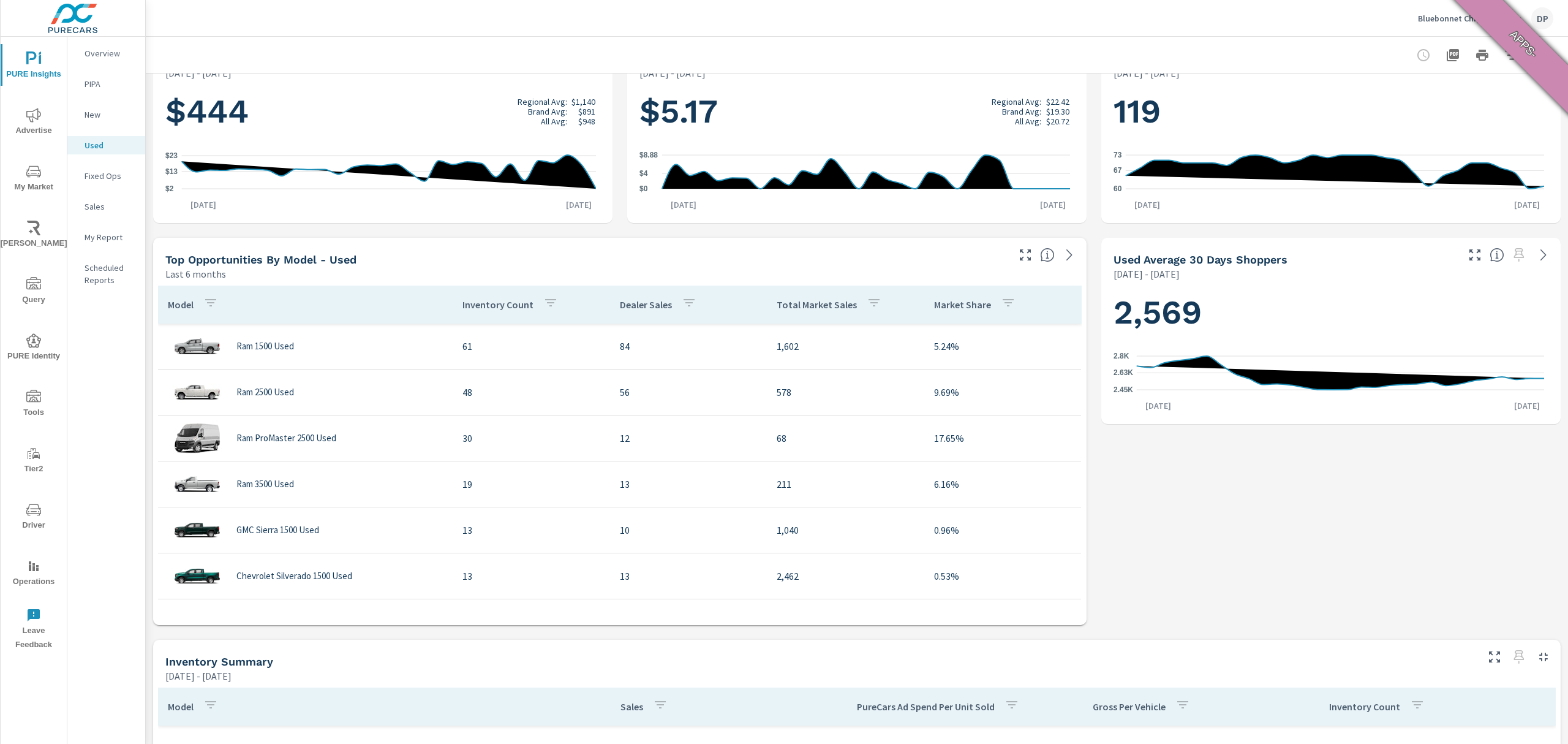
click at [495, 312] on div "Inventory Count" at bounding box center [512, 305] width 101 height 28
click at [495, 312] on div "Inventory Count" at bounding box center [519, 305] width 115 height 28
click at [177, 307] on p "Model" at bounding box center [180, 305] width 26 height 13
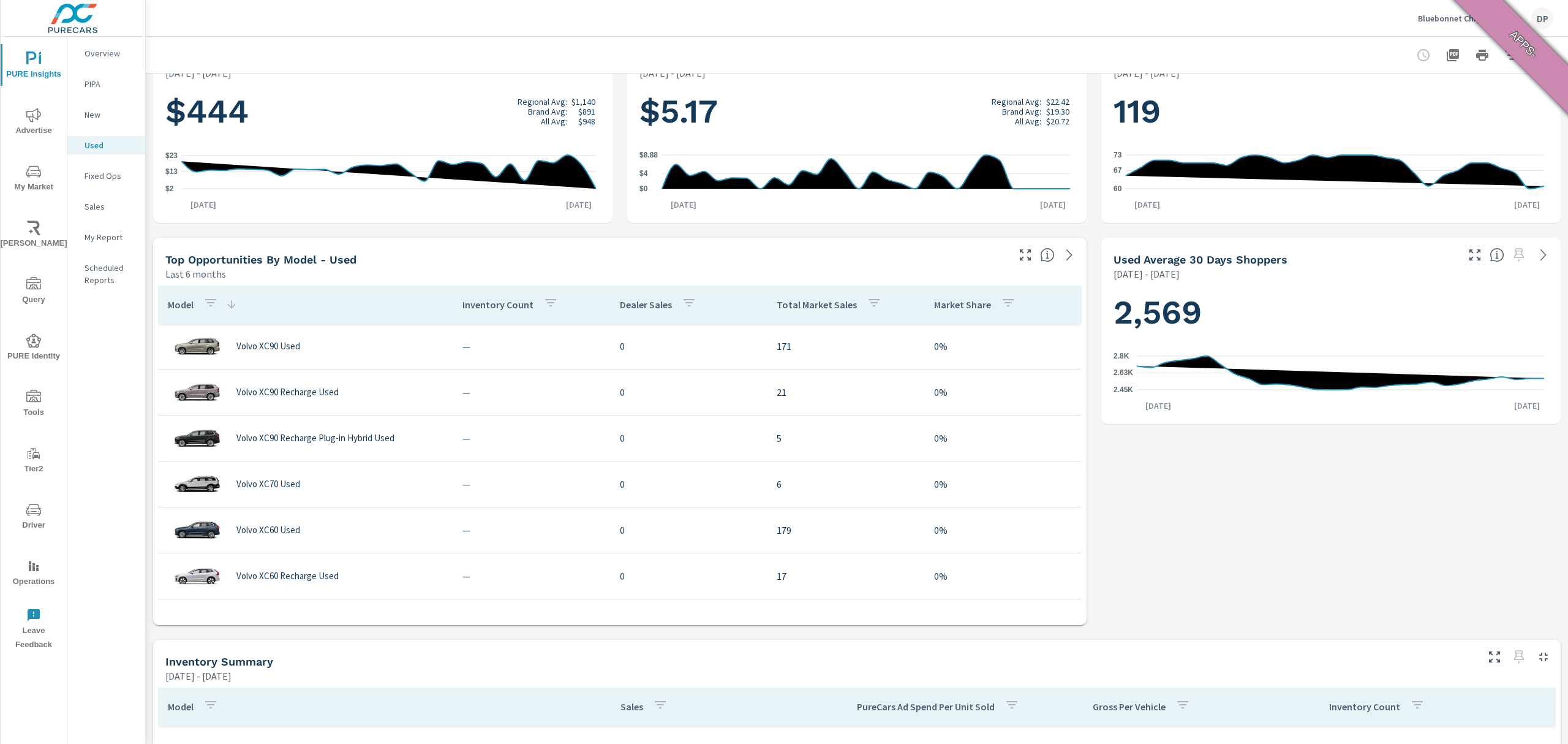
click at [177, 307] on p "Model" at bounding box center [180, 305] width 26 height 13
click at [627, 300] on p "Dealer Sales" at bounding box center [646, 305] width 52 height 13
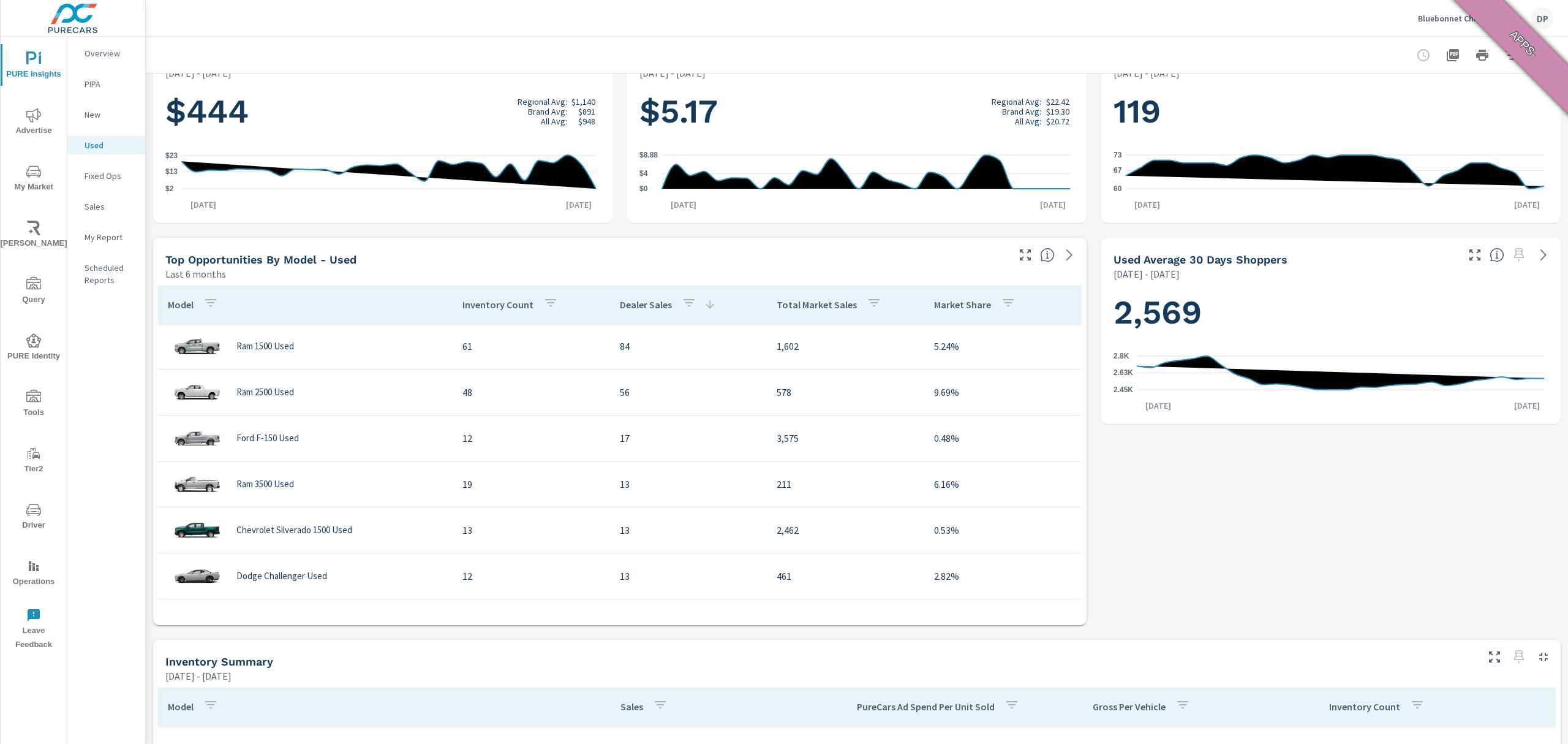
click at [797, 302] on p "Total Market Sales" at bounding box center [816, 305] width 80 height 13
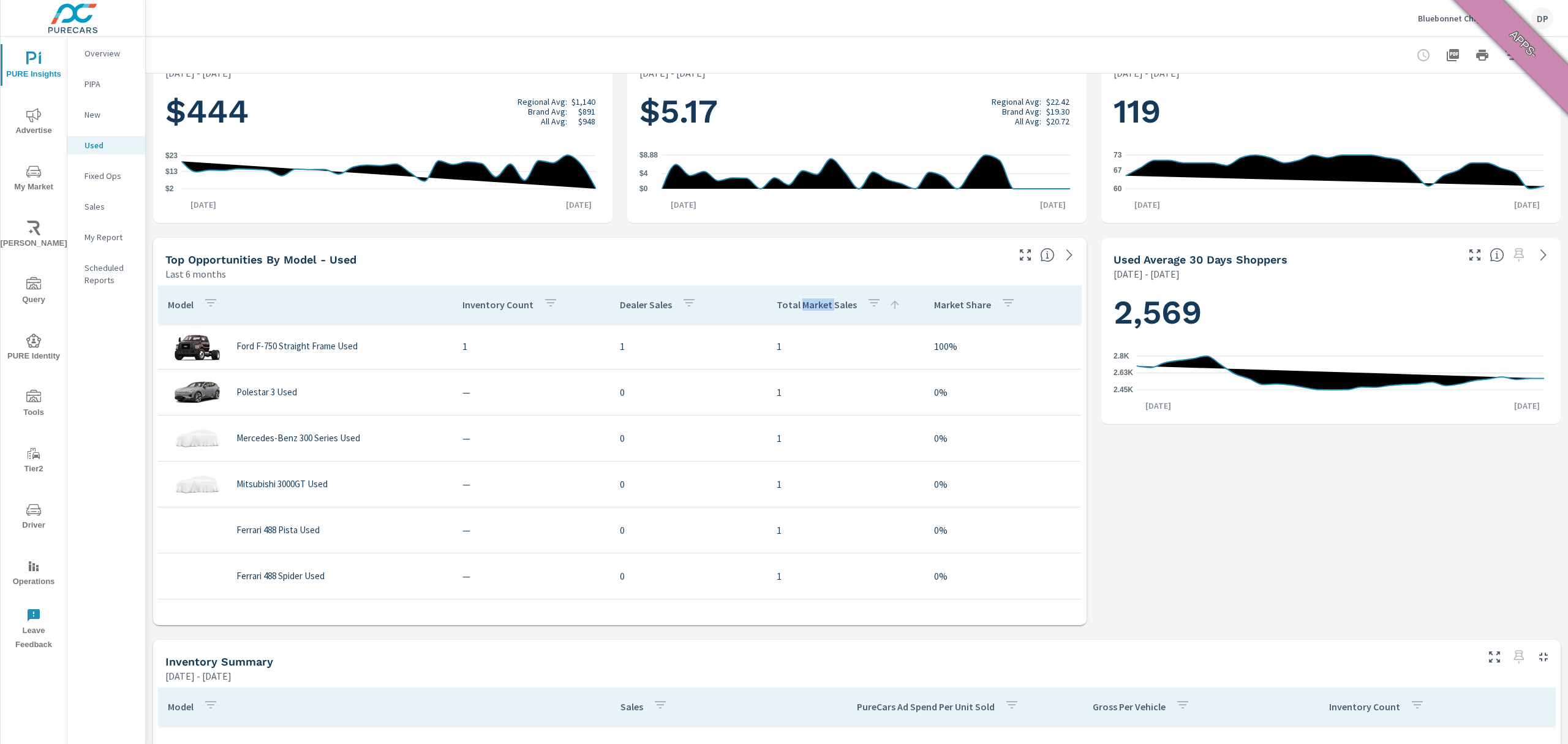
click at [797, 302] on p "Total Market Sales" at bounding box center [816, 305] width 80 height 13
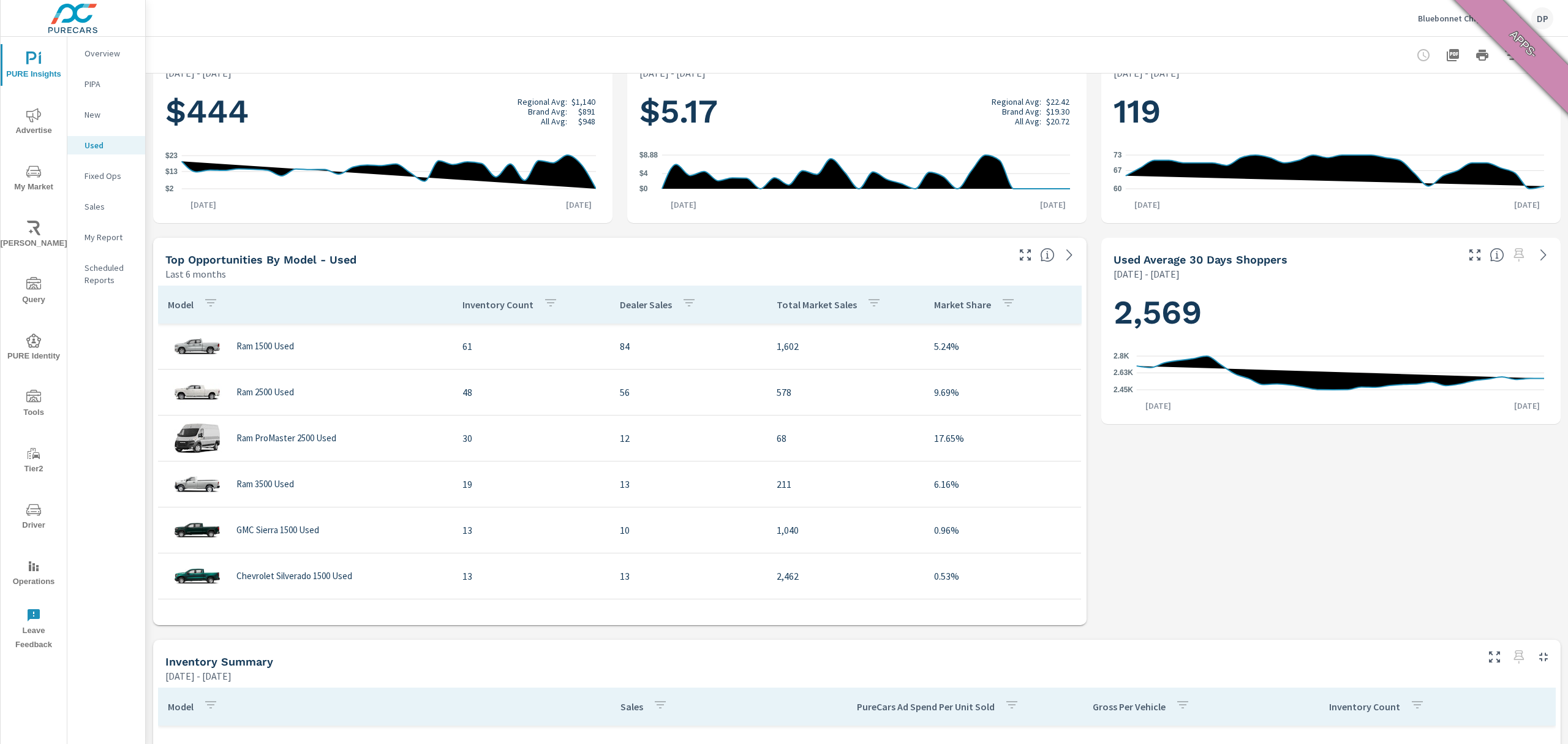
click at [797, 302] on p "Total Market Sales" at bounding box center [816, 305] width 80 height 13
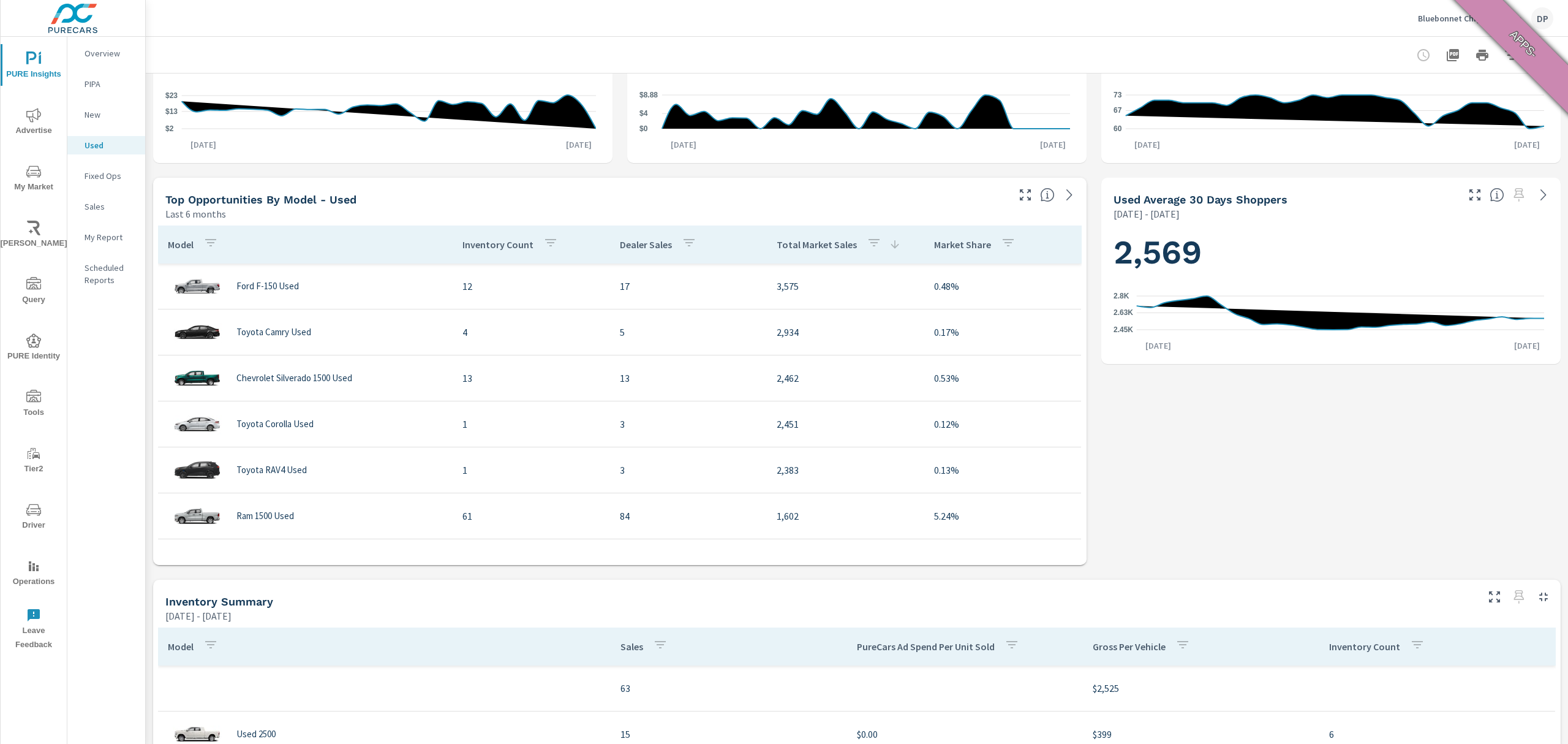
scroll to position [736, 0]
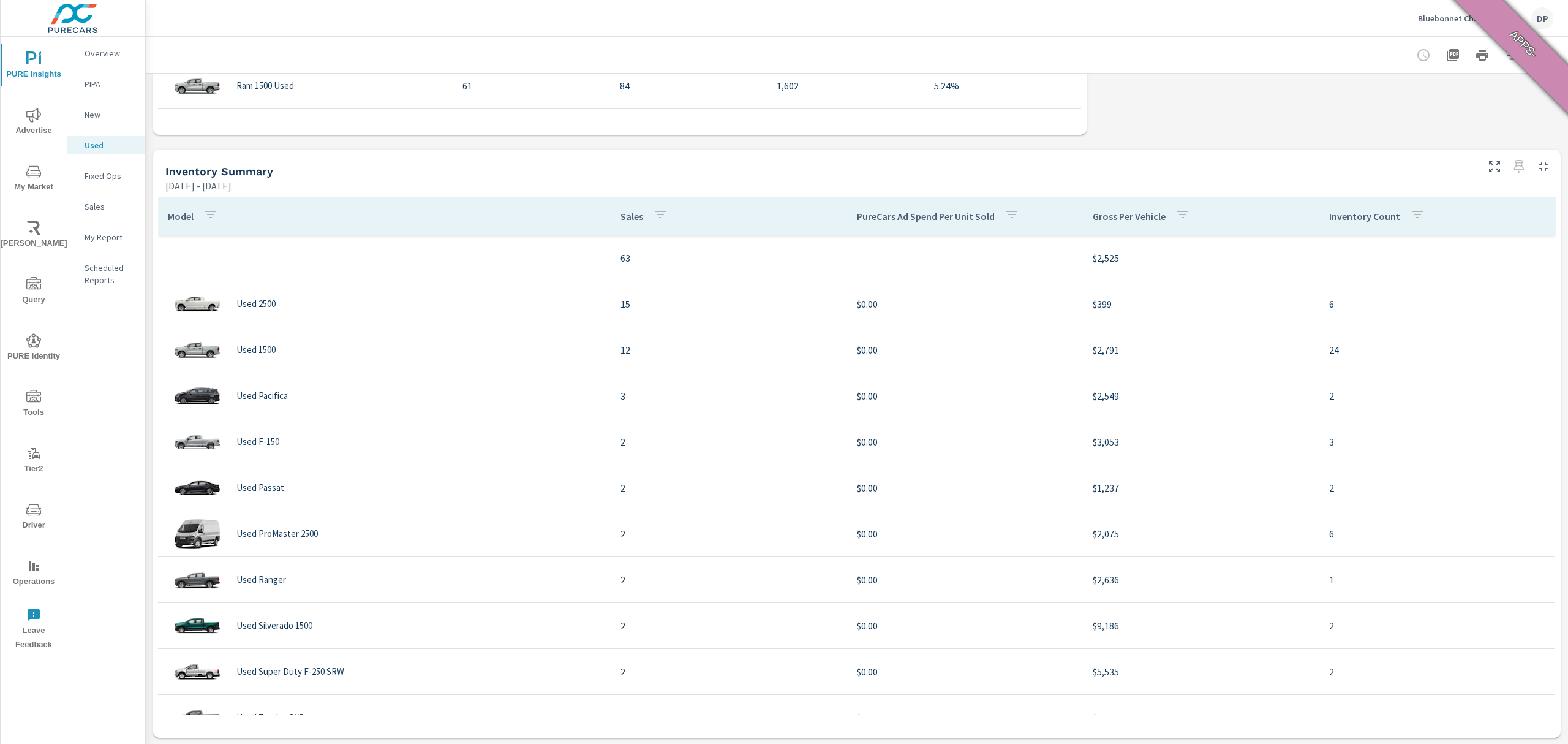
click at [211, 213] on icon "button" at bounding box center [210, 214] width 15 height 15
click at [187, 297] on input "Search" at bounding box center [206, 300] width 140 height 24
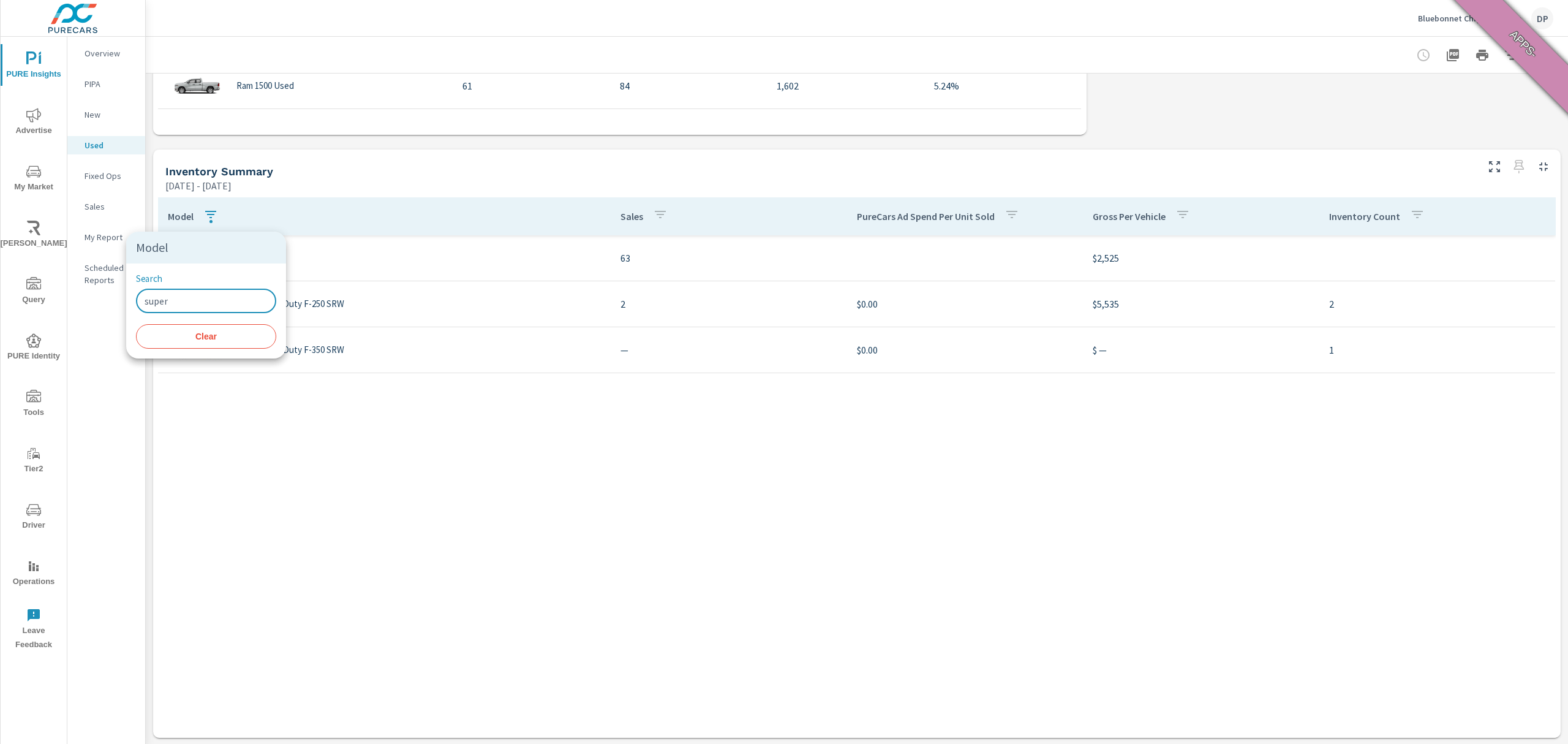
type input "super"
click at [459, 588] on div at bounding box center [784, 372] width 1568 height 744
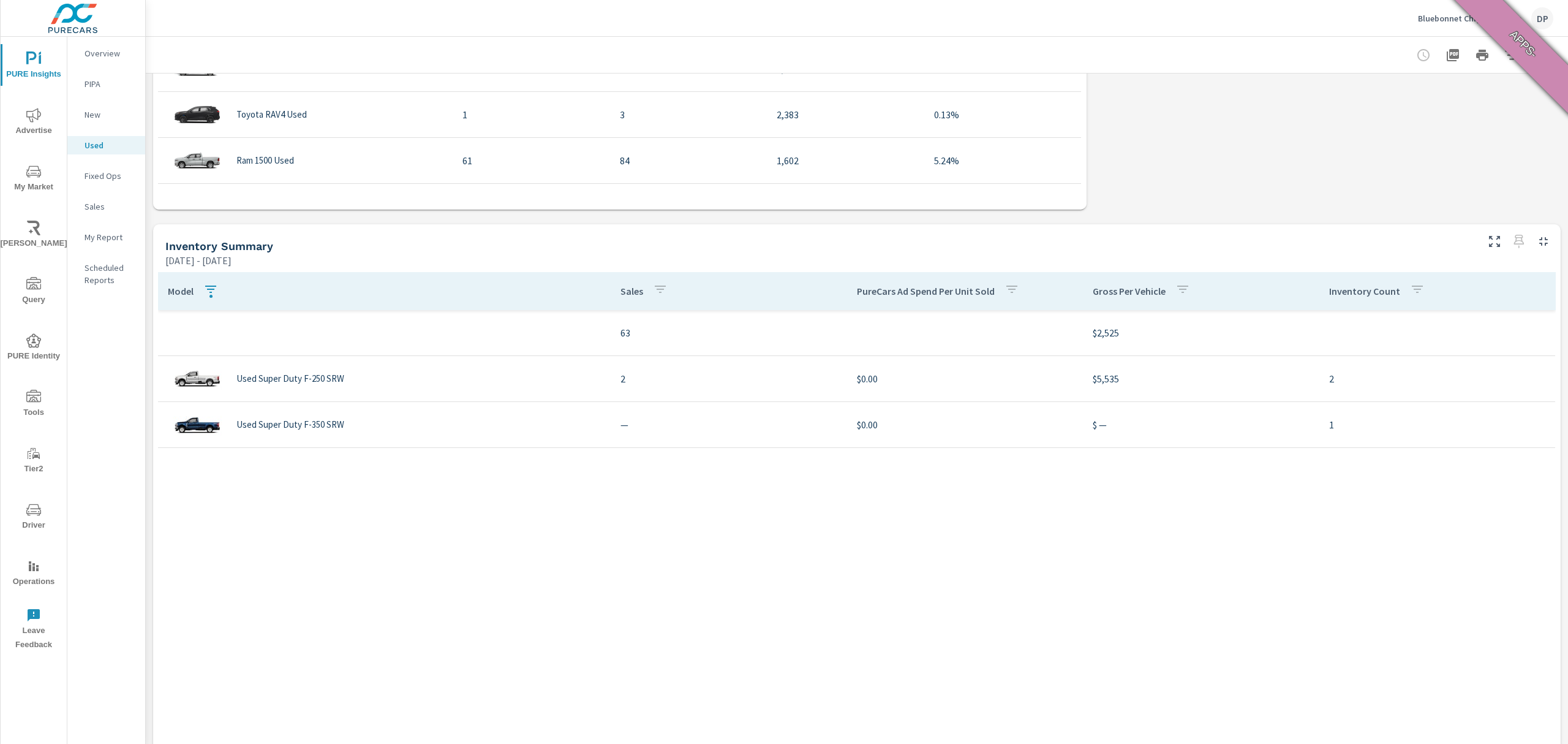
scroll to position [736, 0]
